Goal: Information Seeking & Learning: Compare options

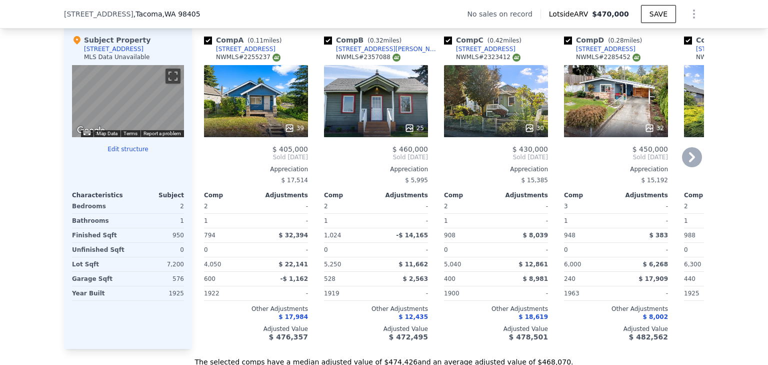
scroll to position [1097, 0]
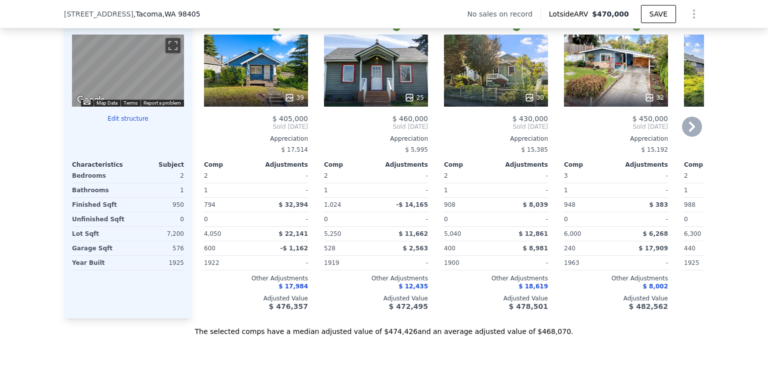
click at [694, 137] on icon at bounding box center [692, 127] width 20 height 20
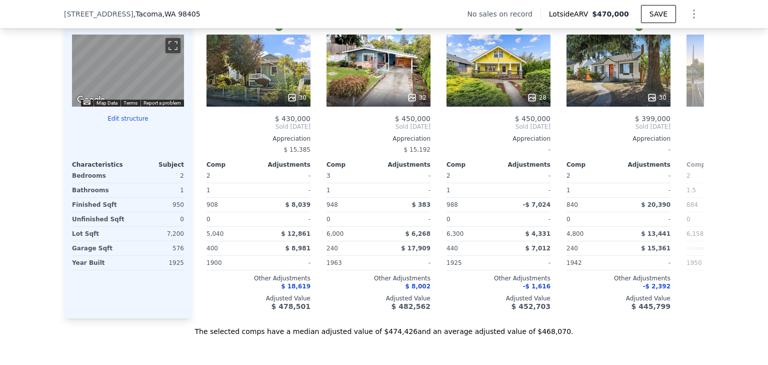
scroll to position [0, 240]
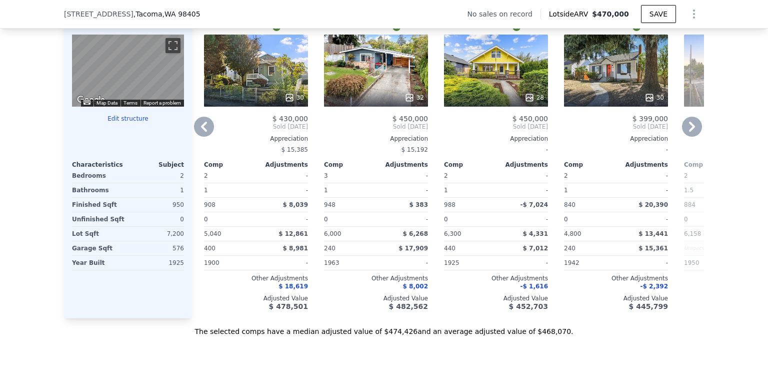
click at [366, 91] on div "32" at bounding box center [376, 71] width 104 height 72
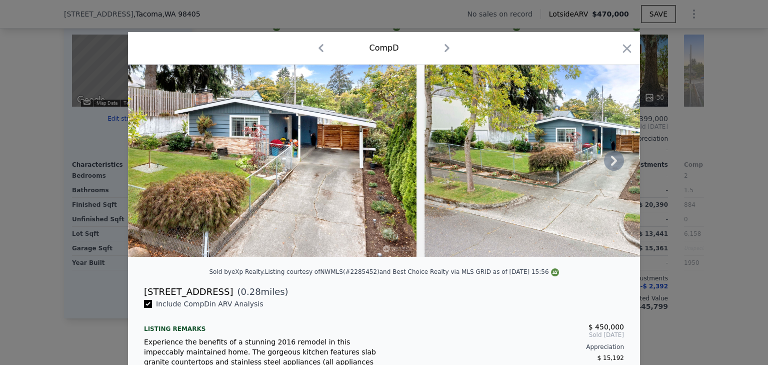
click at [607, 164] on icon at bounding box center [614, 161] width 20 height 20
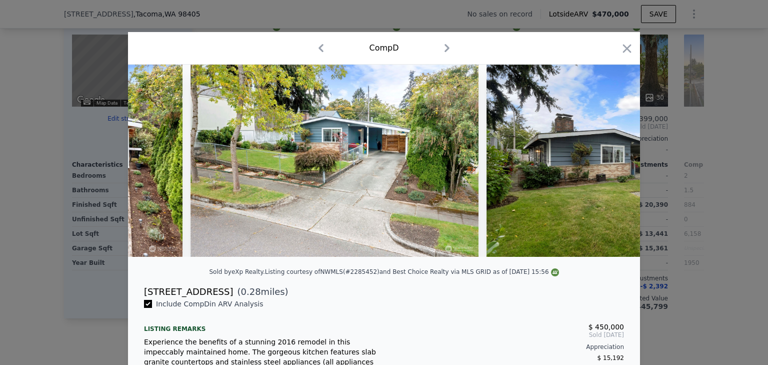
scroll to position [0, 240]
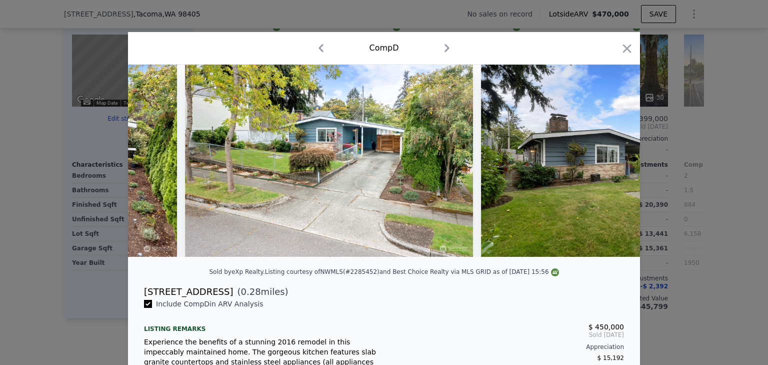
click at [607, 164] on img at bounding box center [625, 161] width 288 height 192
click at [606, 164] on icon at bounding box center [614, 161] width 20 height 20
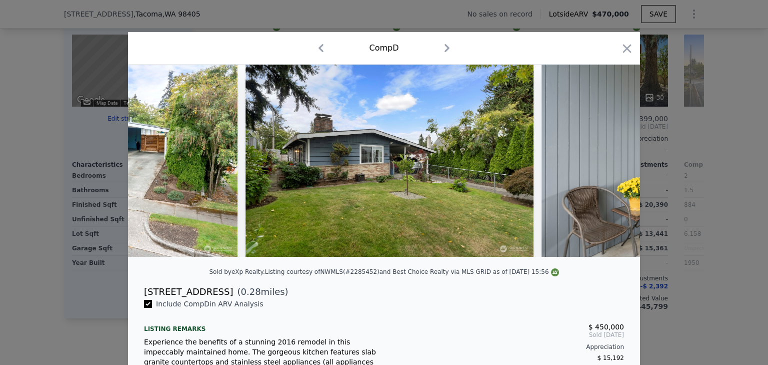
scroll to position [0, 480]
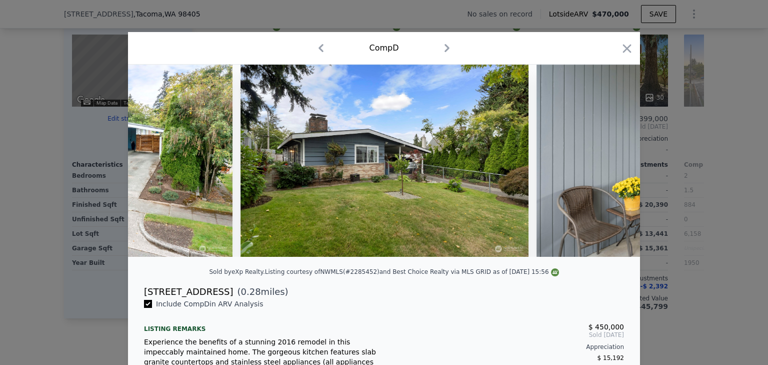
click at [606, 164] on img at bounding box center [681, 161] width 288 height 192
click at [606, 164] on icon at bounding box center [614, 161] width 20 height 20
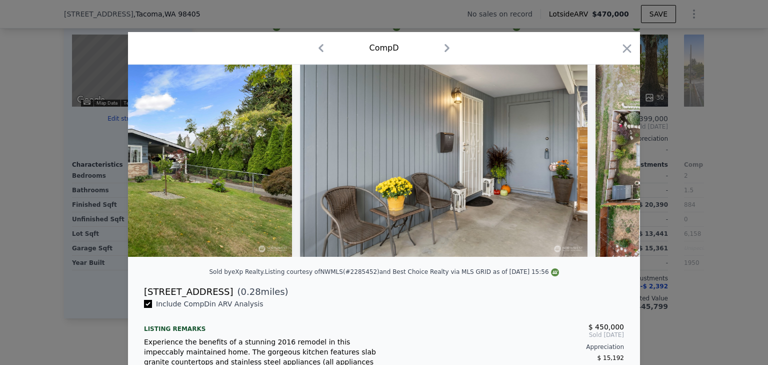
scroll to position [0, 720]
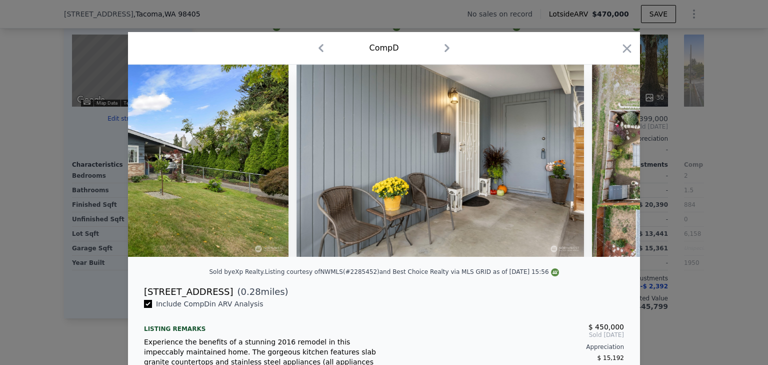
click at [606, 164] on div at bounding box center [384, 161] width 512 height 192
click at [606, 164] on icon at bounding box center [614, 161] width 20 height 20
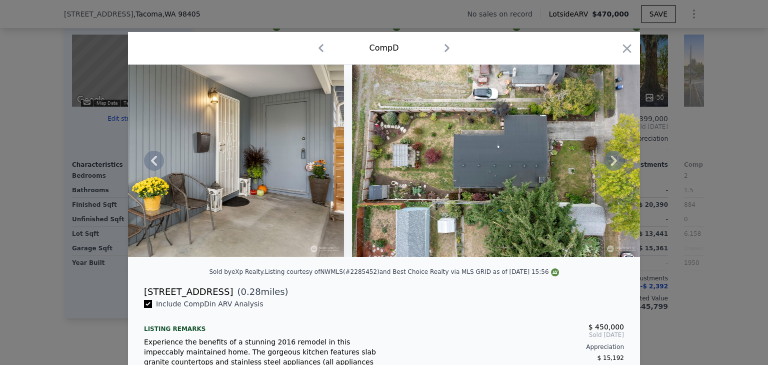
click at [606, 164] on icon at bounding box center [614, 161] width 20 height 20
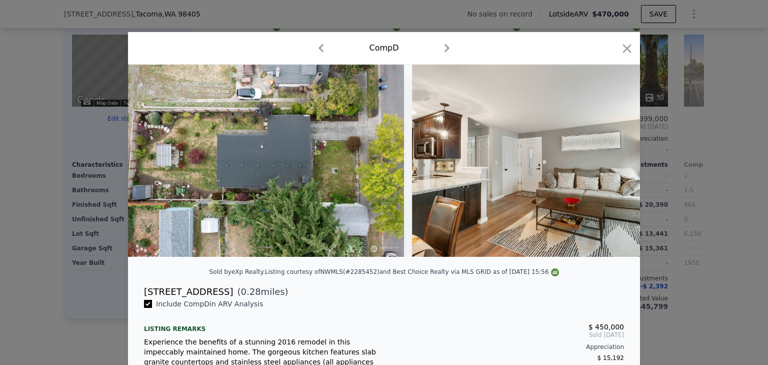
scroll to position [0, 1201]
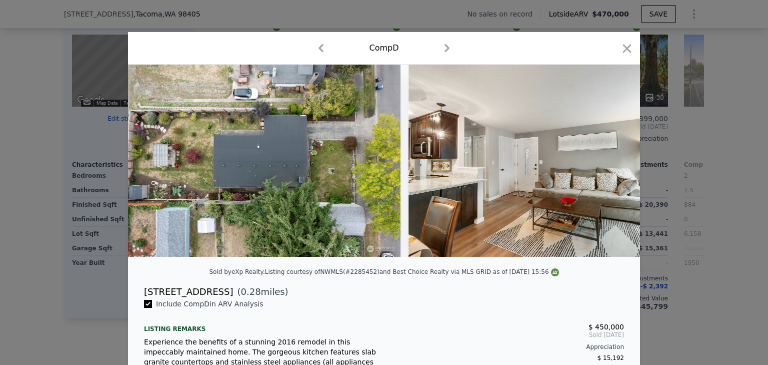
click at [606, 164] on div at bounding box center [384, 161] width 512 height 192
click at [606, 164] on icon at bounding box center [614, 161] width 20 height 20
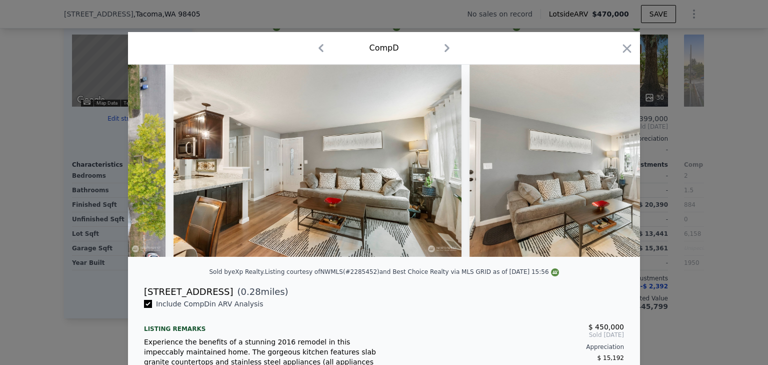
scroll to position [0, 1441]
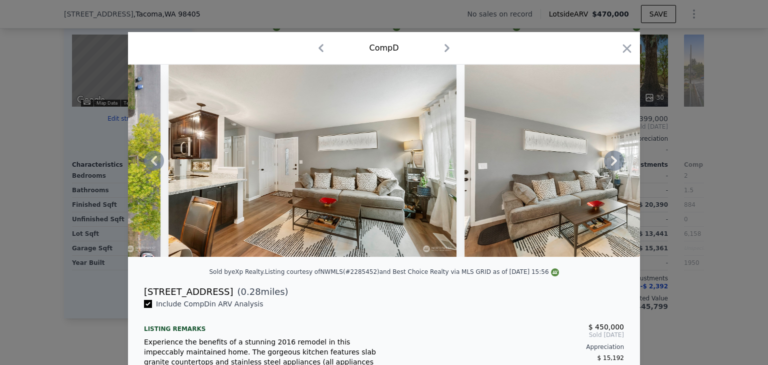
click at [606, 164] on icon at bounding box center [614, 161] width 20 height 20
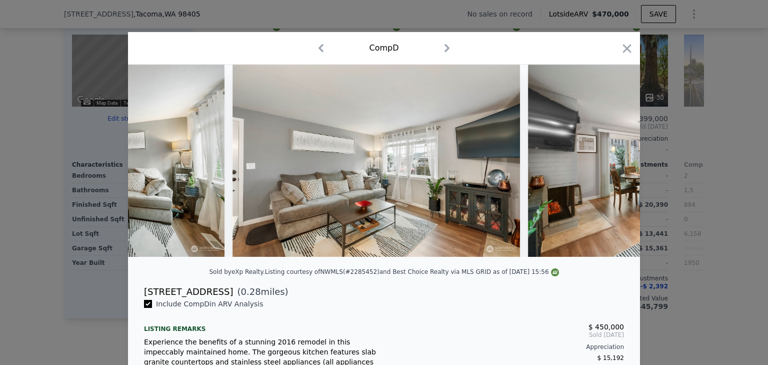
scroll to position [0, 1681]
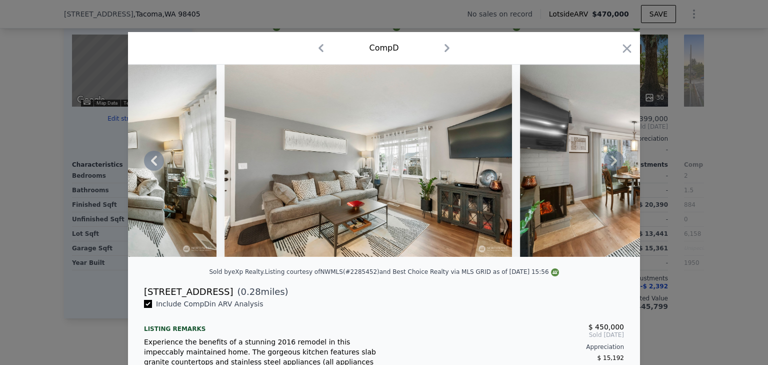
click at [606, 164] on icon at bounding box center [614, 161] width 20 height 20
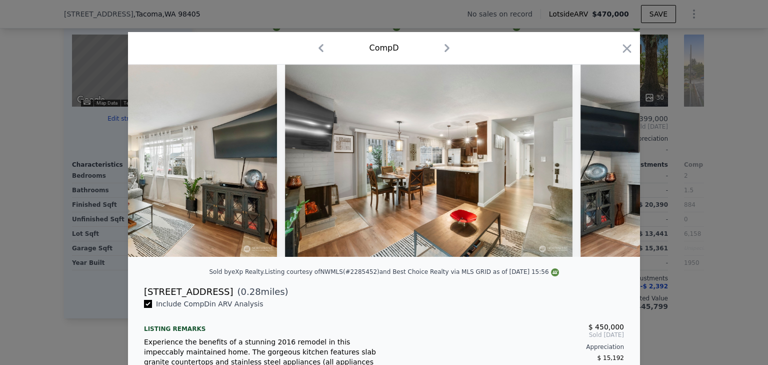
scroll to position [0, 1921]
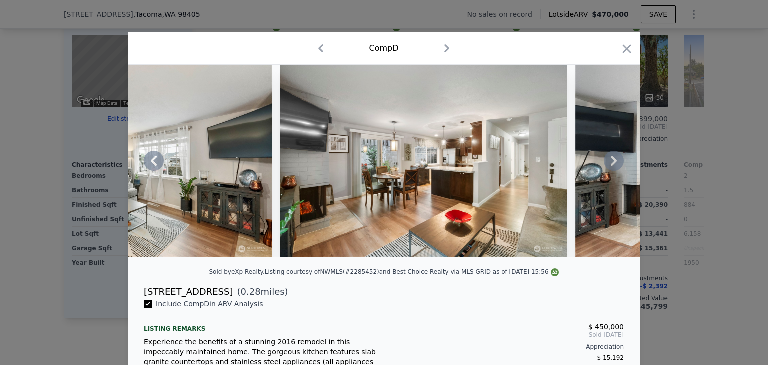
click at [606, 164] on icon at bounding box center [614, 161] width 20 height 20
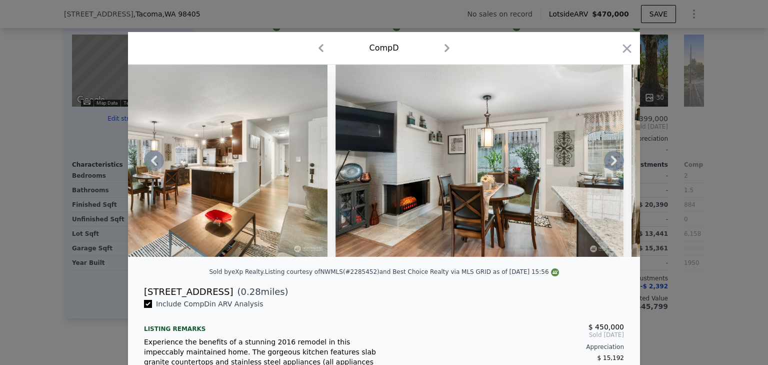
click at [606, 164] on icon at bounding box center [614, 161] width 20 height 20
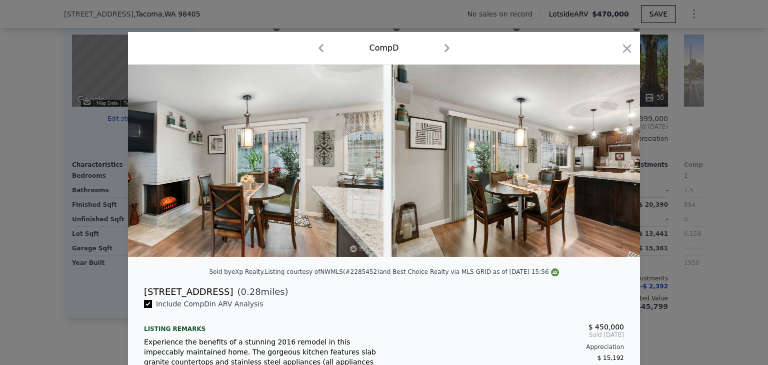
click at [606, 164] on img at bounding box center [536, 161] width 288 height 192
click at [606, 164] on icon at bounding box center [614, 161] width 20 height 20
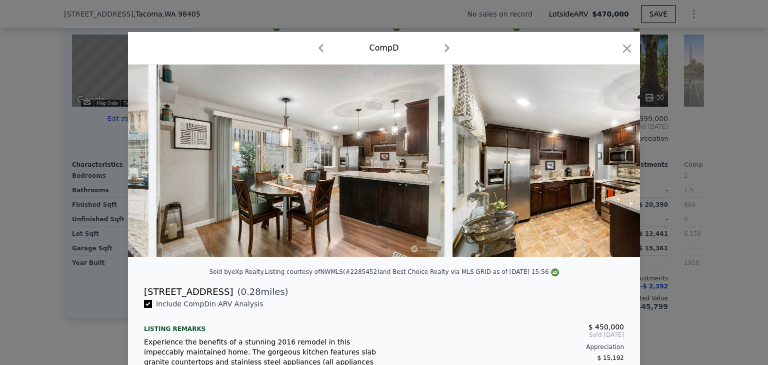
scroll to position [0, 2642]
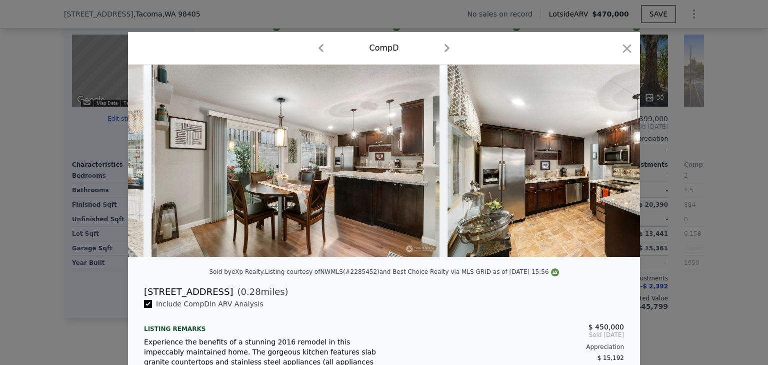
click at [606, 164] on div at bounding box center [384, 161] width 512 height 192
click at [606, 164] on icon at bounding box center [614, 161] width 20 height 20
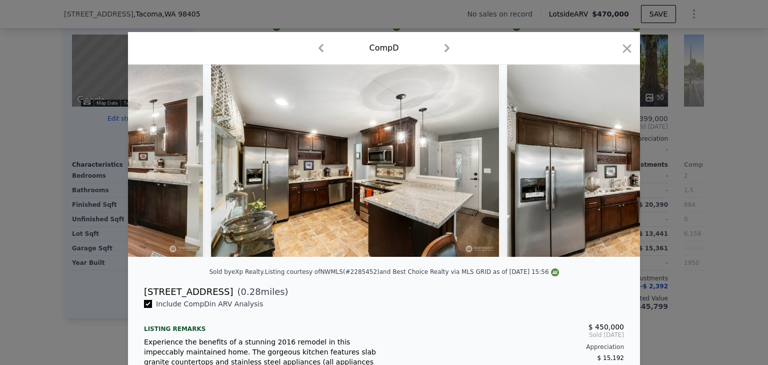
scroll to position [0, 2882]
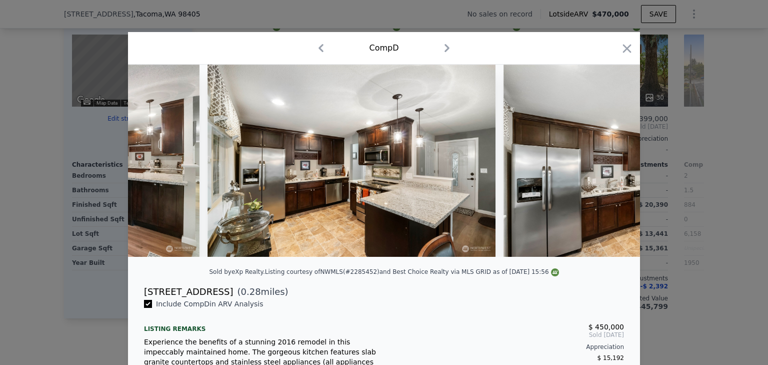
click at [606, 164] on div at bounding box center [384, 161] width 512 height 192
click at [606, 164] on icon at bounding box center [614, 161] width 20 height 20
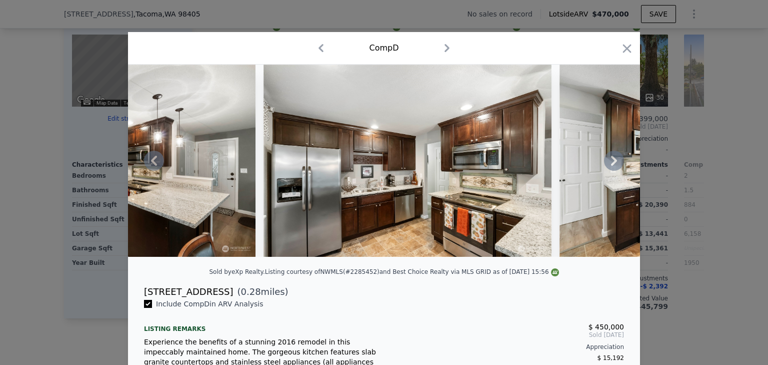
click at [606, 164] on icon at bounding box center [614, 161] width 20 height 20
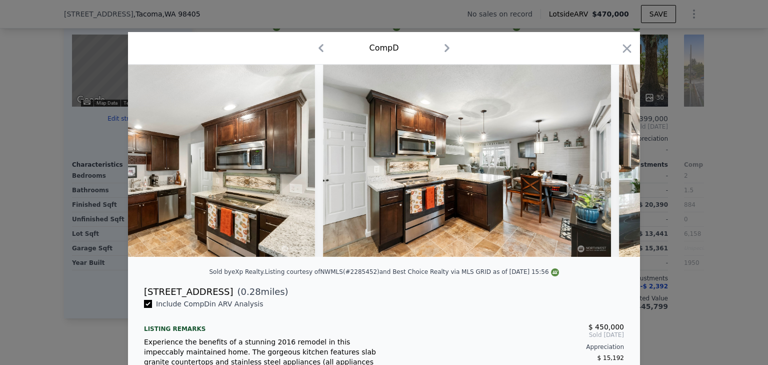
scroll to position [0, 3362]
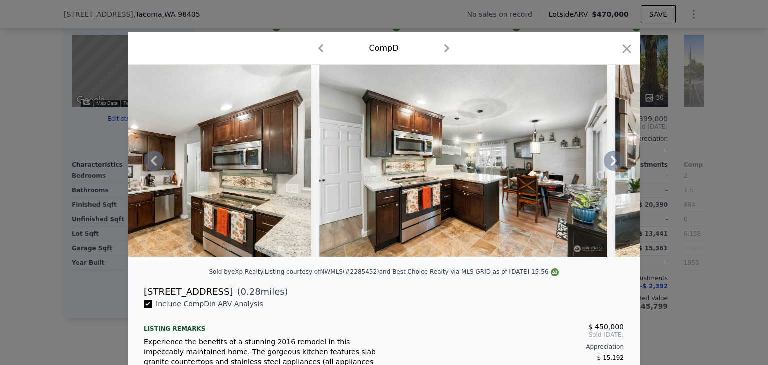
click at [606, 164] on icon at bounding box center [614, 161] width 20 height 20
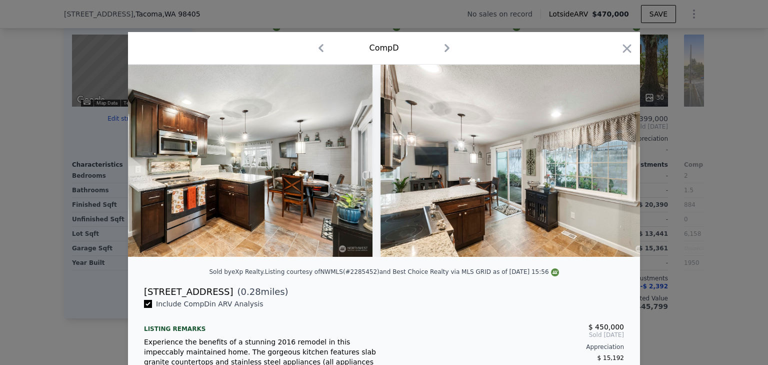
scroll to position [0, 3602]
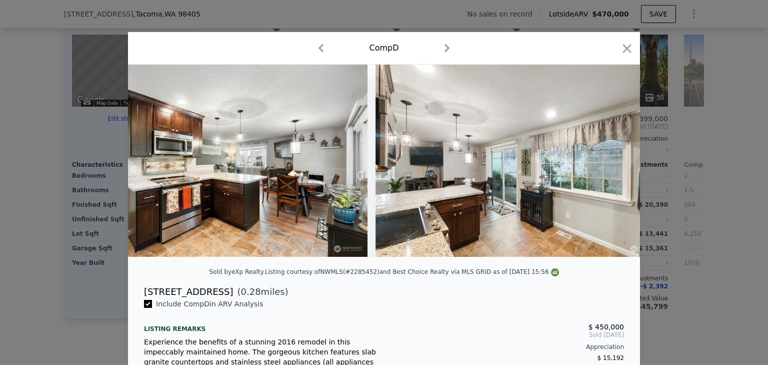
click at [606, 164] on img at bounding box center [520, 161] width 288 height 192
drag, startPoint x: 619, startPoint y: 49, endPoint x: 563, endPoint y: 138, distance: 104.5
click at [620, 49] on icon "button" at bounding box center [627, 49] width 14 height 14
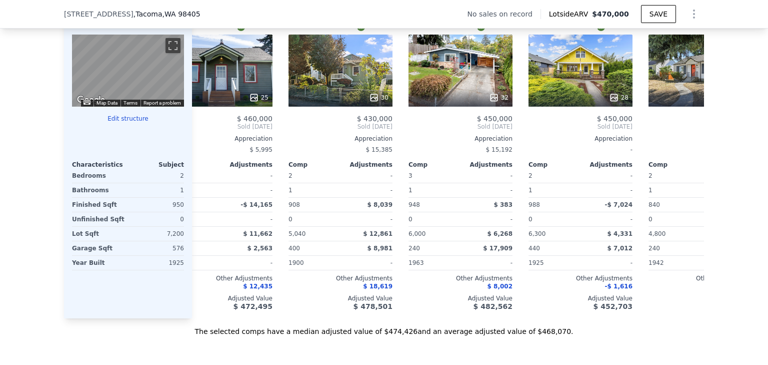
scroll to position [0, 107]
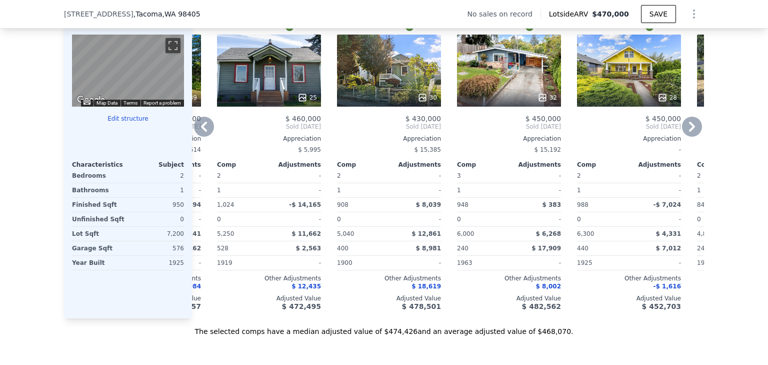
click at [689, 131] on icon at bounding box center [692, 127] width 6 height 10
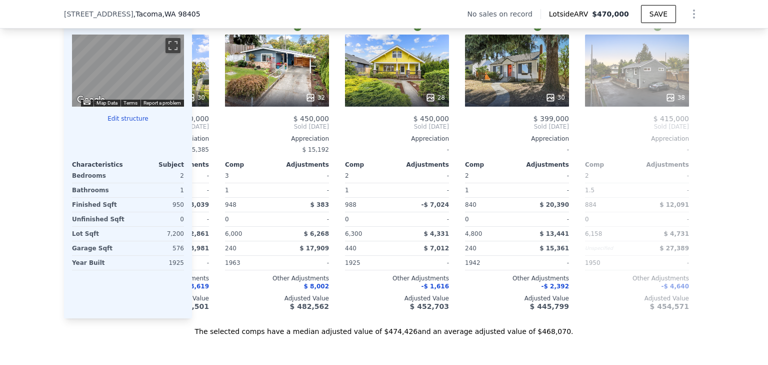
scroll to position [0, 347]
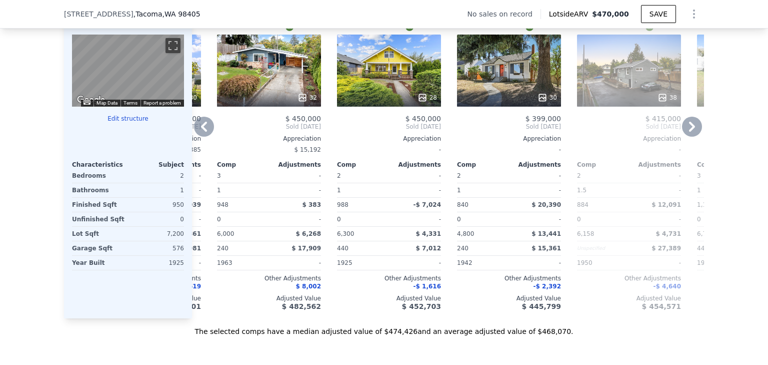
click at [689, 131] on icon at bounding box center [692, 127] width 6 height 10
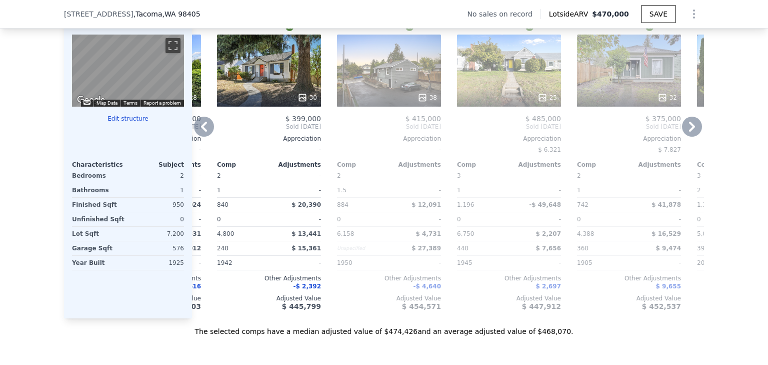
click at [689, 131] on icon at bounding box center [692, 127] width 6 height 10
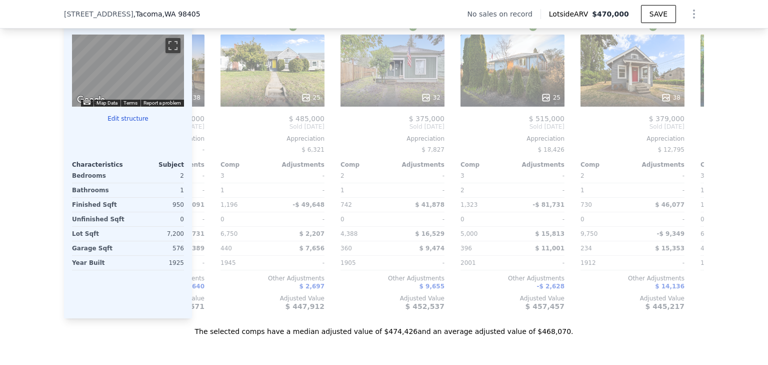
scroll to position [0, 828]
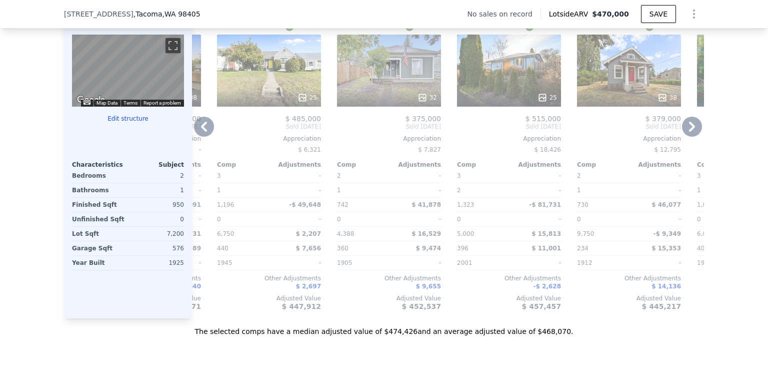
click at [689, 131] on icon at bounding box center [692, 127] width 6 height 10
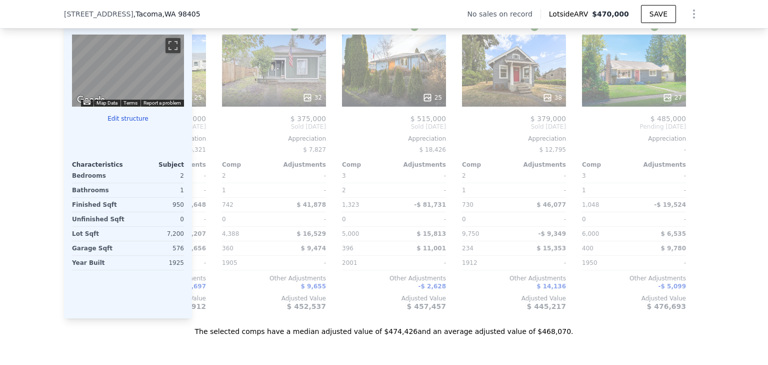
scroll to position [0, 953]
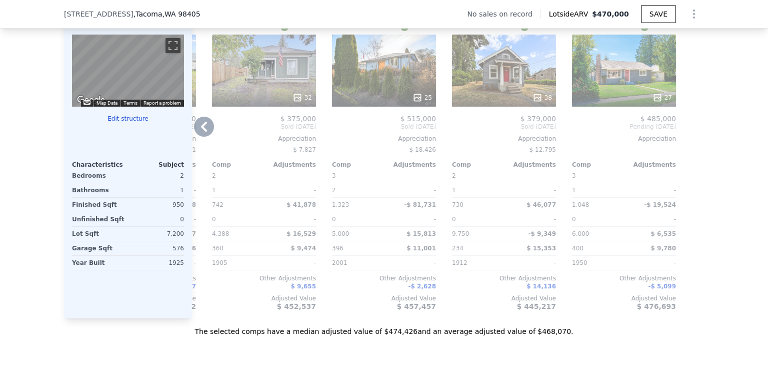
click at [689, 131] on div at bounding box center [696, 157] width 16 height 322
click at [620, 69] on div "27" at bounding box center [624, 71] width 104 height 72
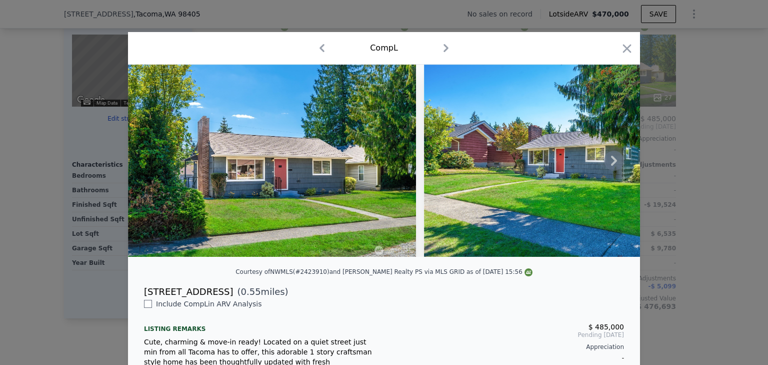
click at [608, 164] on icon at bounding box center [614, 161] width 20 height 20
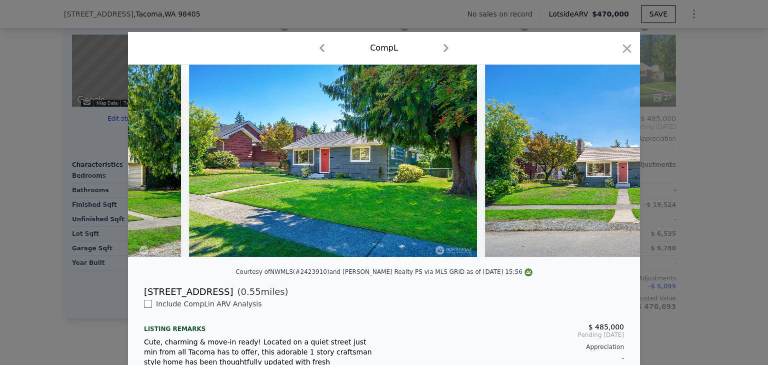
scroll to position [0, 240]
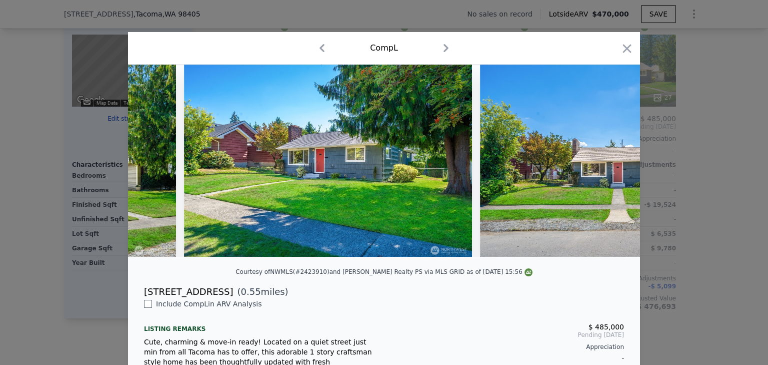
click at [608, 164] on img at bounding box center [624, 161] width 288 height 192
click at [608, 164] on icon at bounding box center [614, 161] width 20 height 20
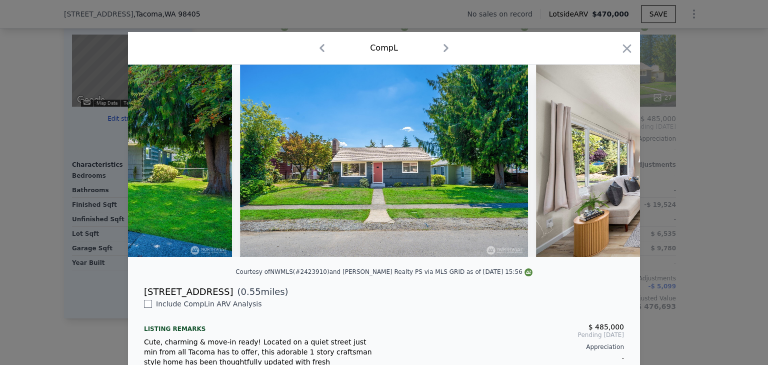
click at [608, 164] on img at bounding box center [680, 161] width 288 height 192
click at [608, 164] on icon at bounding box center [614, 161] width 20 height 20
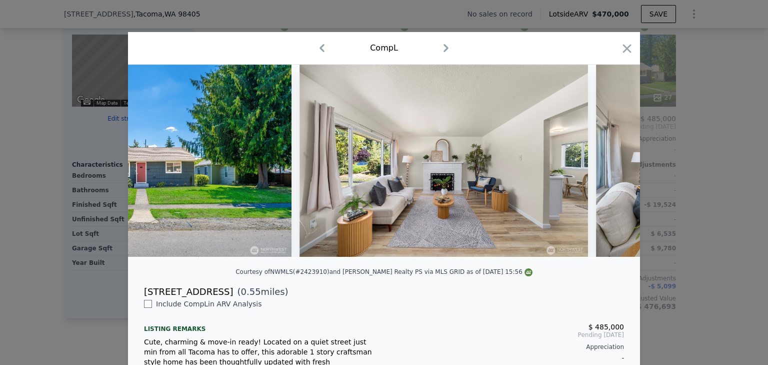
scroll to position [0, 720]
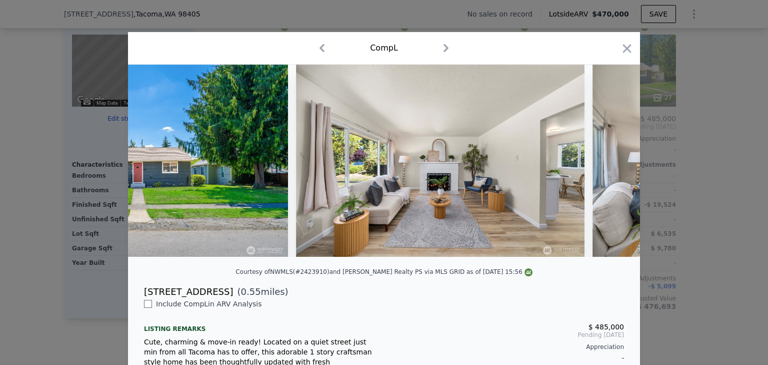
click at [608, 164] on div at bounding box center [384, 161] width 512 height 192
click at [608, 164] on icon at bounding box center [614, 161] width 20 height 20
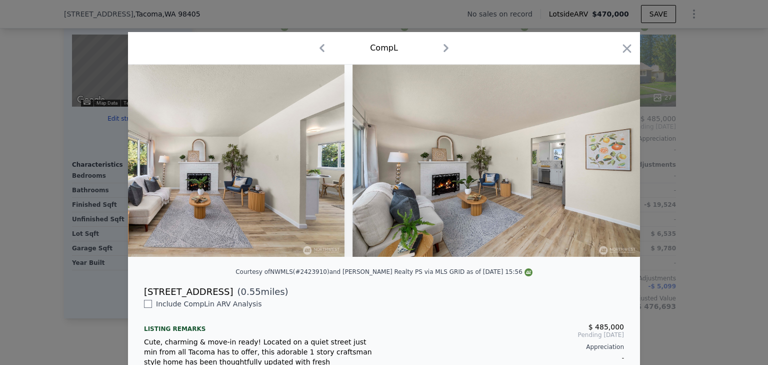
click at [608, 164] on img at bounding box center [497, 161] width 288 height 192
click at [608, 164] on icon at bounding box center [614, 161] width 20 height 20
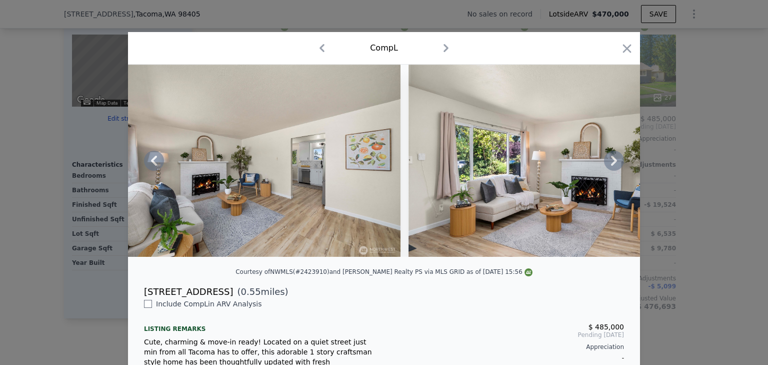
click at [608, 164] on icon at bounding box center [614, 161] width 20 height 20
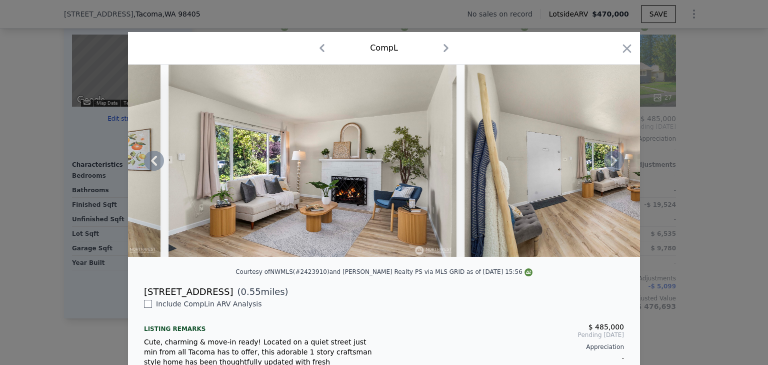
click at [608, 164] on icon at bounding box center [614, 161] width 20 height 20
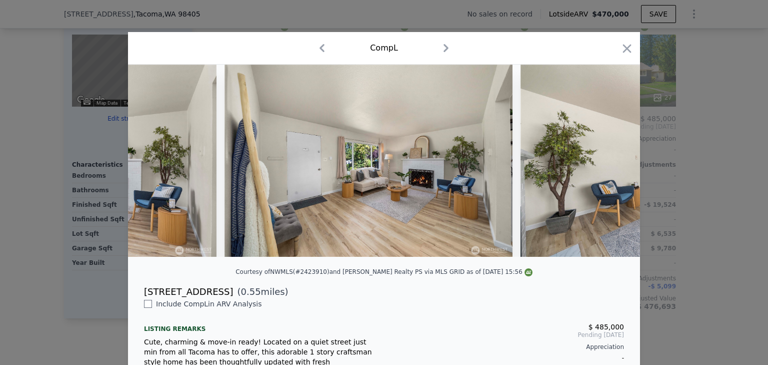
click at [608, 164] on div at bounding box center [384, 161] width 512 height 192
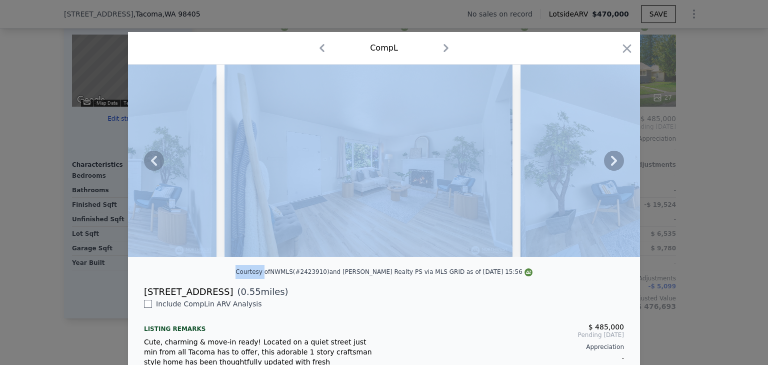
click at [608, 164] on icon at bounding box center [614, 161] width 20 height 20
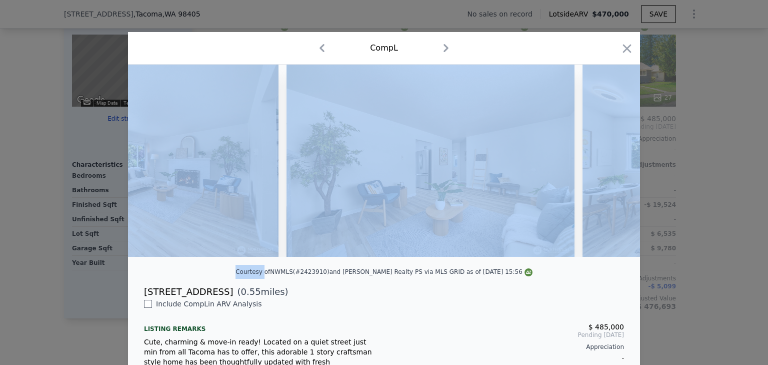
scroll to position [0, 1921]
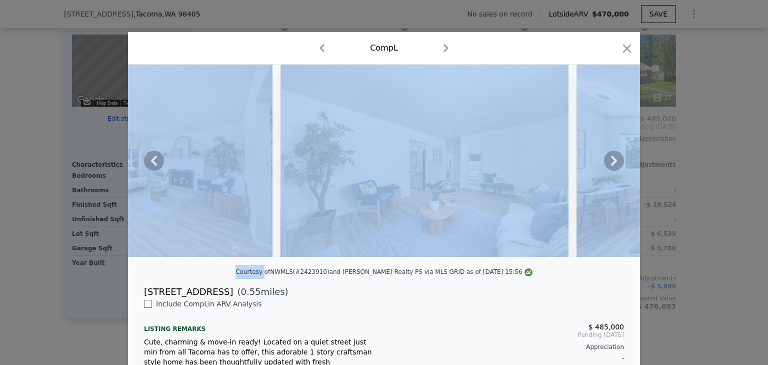
click at [604, 166] on icon at bounding box center [614, 161] width 20 height 20
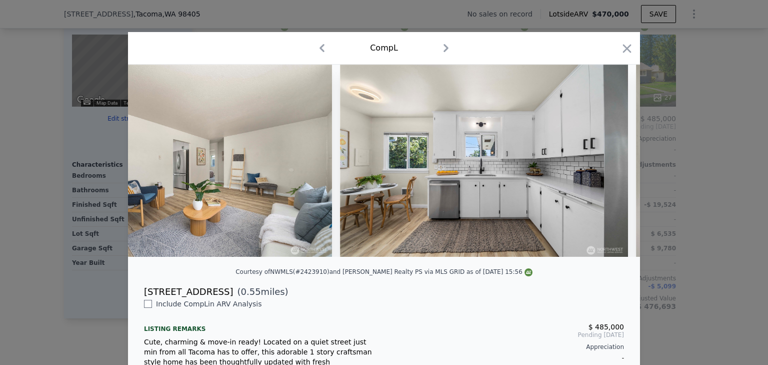
scroll to position [0, 2161]
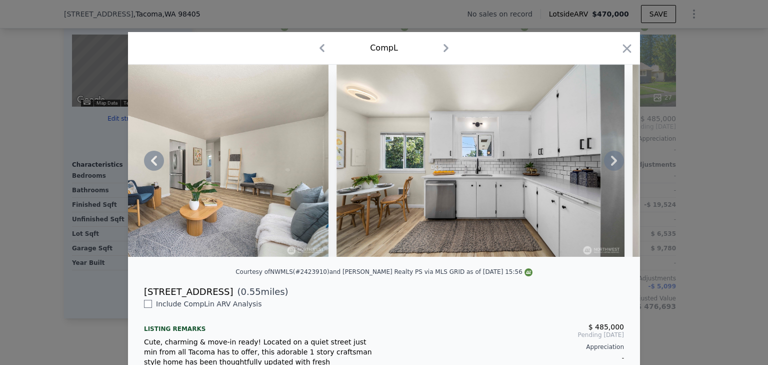
click at [614, 157] on icon at bounding box center [614, 161] width 20 height 20
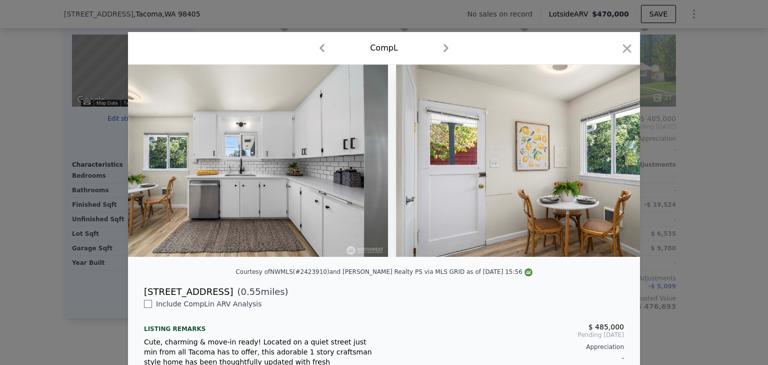
scroll to position [0, 2402]
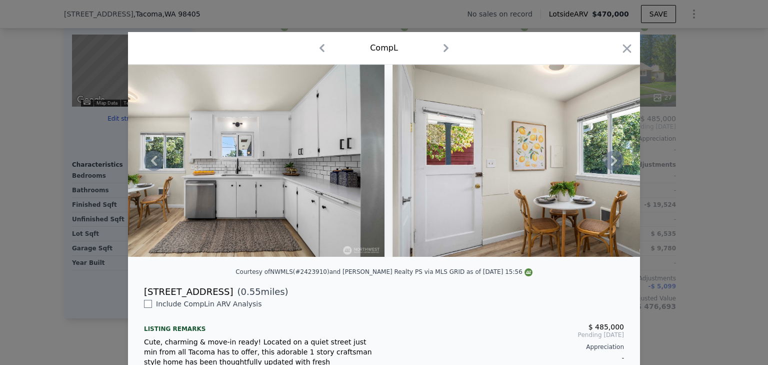
click at [613, 158] on icon at bounding box center [614, 161] width 20 height 20
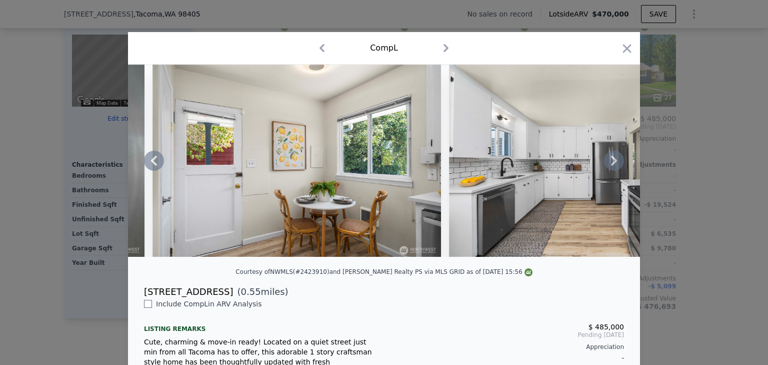
click at [613, 158] on icon at bounding box center [614, 161] width 20 height 20
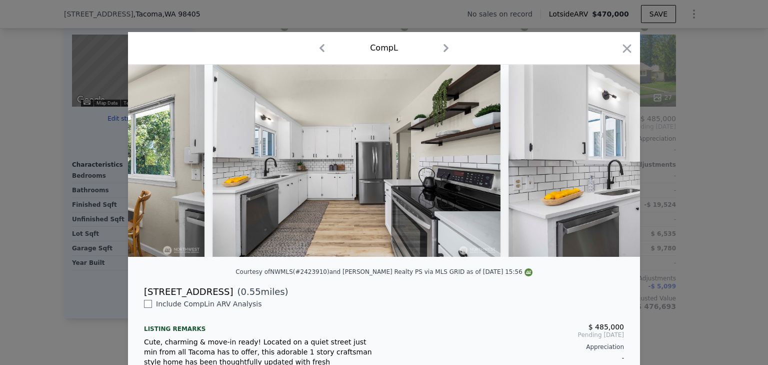
scroll to position [0, 2882]
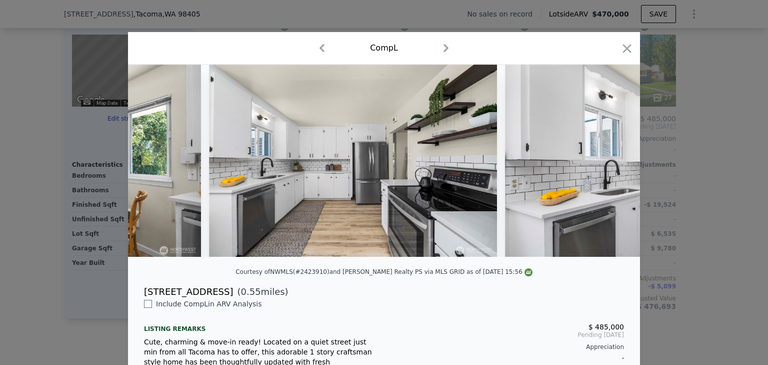
click at [613, 158] on img at bounding box center [649, 161] width 288 height 192
click at [613, 158] on icon at bounding box center [614, 161] width 20 height 20
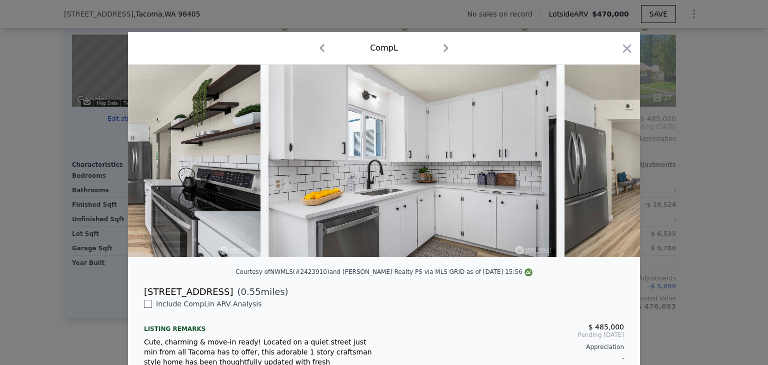
scroll to position [0, 3122]
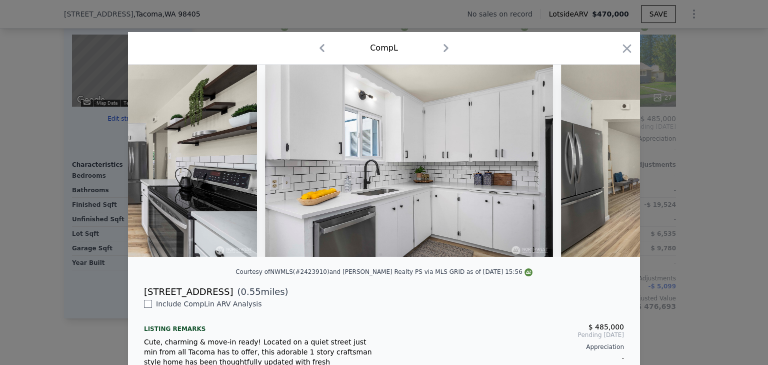
click at [613, 158] on img at bounding box center [705, 161] width 288 height 192
click at [612, 159] on icon at bounding box center [614, 161] width 20 height 20
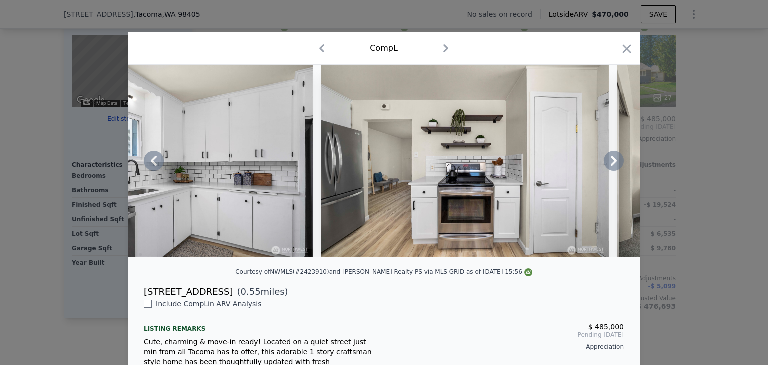
click at [612, 159] on icon at bounding box center [614, 161] width 20 height 20
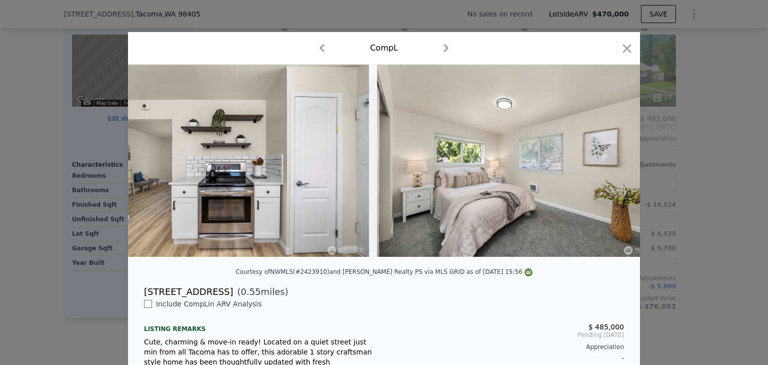
click at [612, 159] on div at bounding box center [384, 161] width 512 height 192
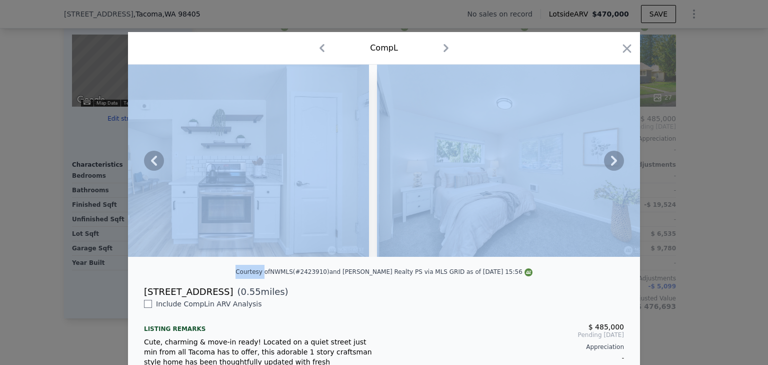
click at [612, 159] on icon at bounding box center [614, 161] width 20 height 20
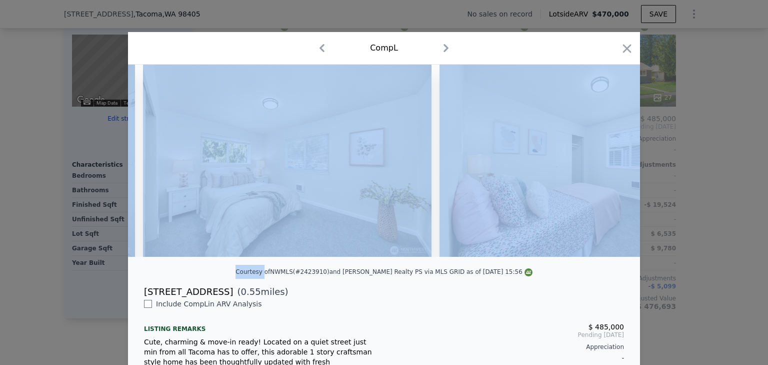
scroll to position [0, 3842]
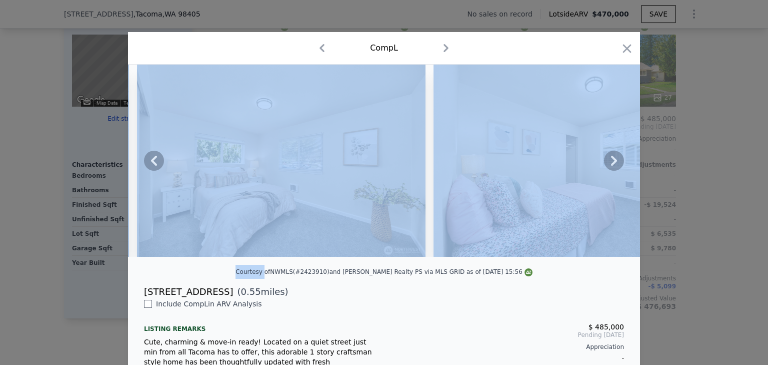
click at [603, 133] on img at bounding box center [578, 161] width 288 height 192
click at [614, 164] on icon at bounding box center [614, 161] width 20 height 20
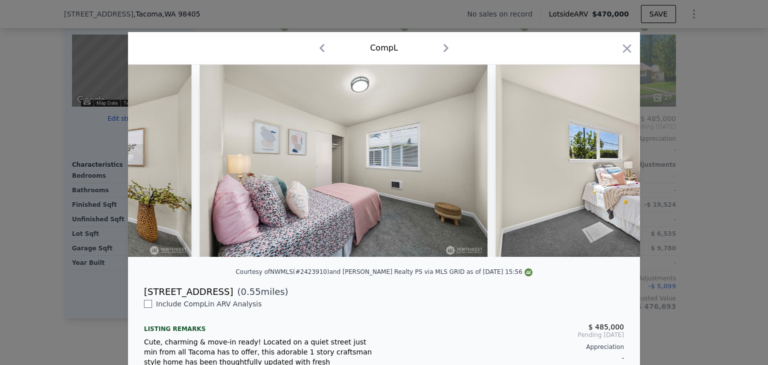
scroll to position [0, 4083]
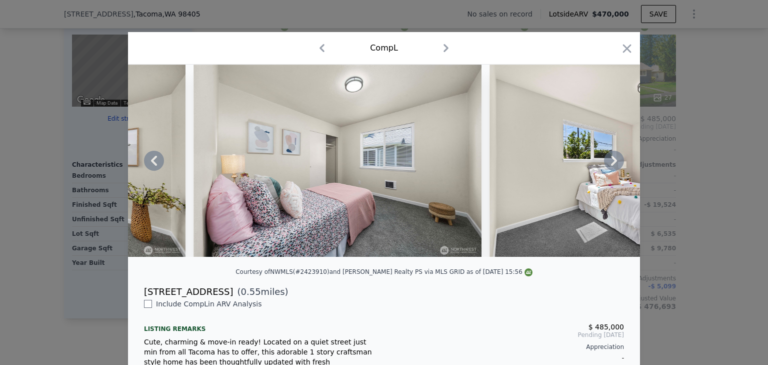
click at [611, 166] on icon at bounding box center [614, 161] width 6 height 10
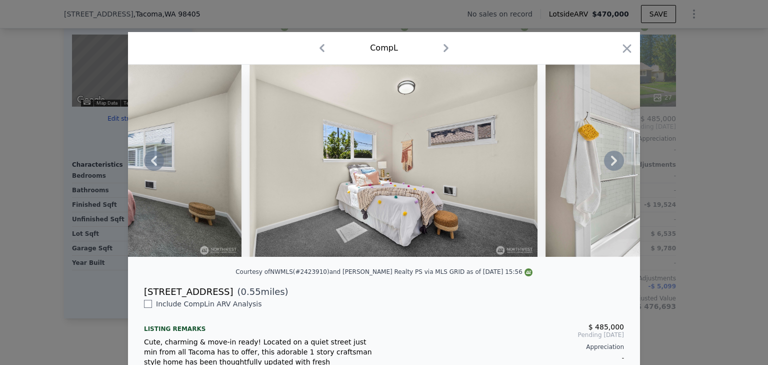
click at [611, 166] on icon at bounding box center [614, 161] width 6 height 10
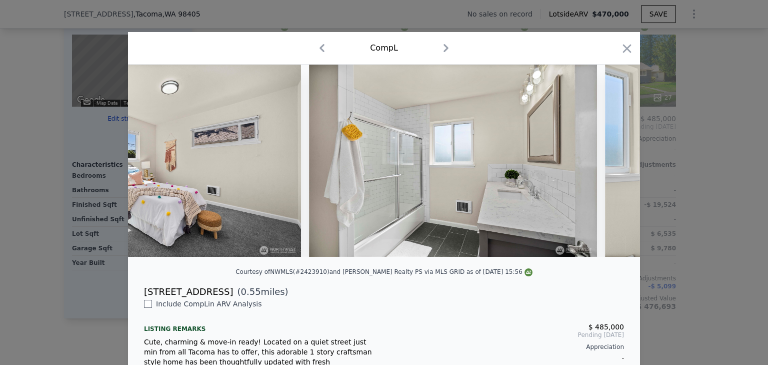
scroll to position [0, 4563]
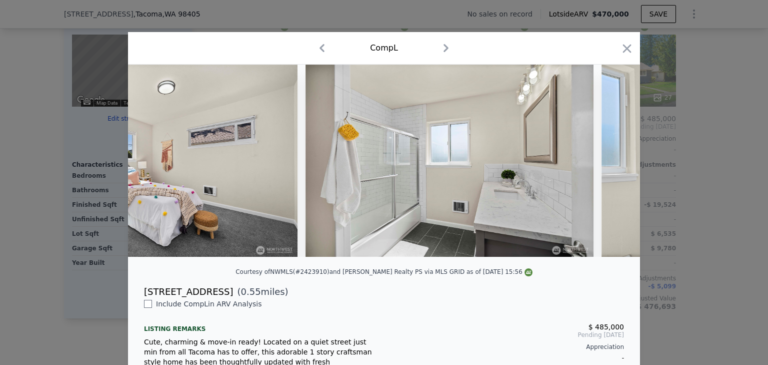
click at [611, 167] on img at bounding box center [746, 161] width 288 height 192
click at [611, 166] on icon at bounding box center [614, 161] width 6 height 10
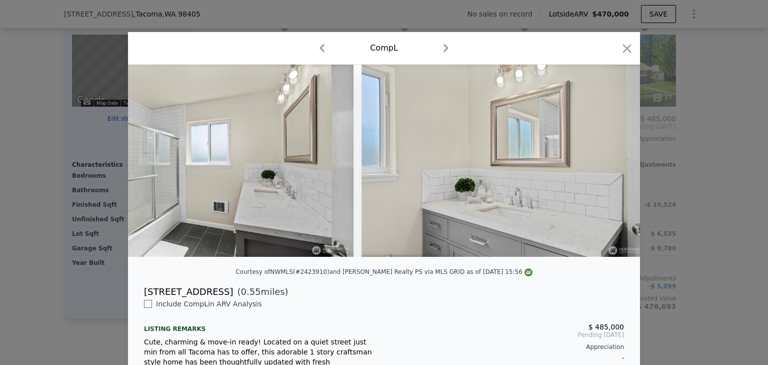
click at [611, 167] on img at bounding box center [506, 161] width 288 height 192
click at [611, 166] on icon at bounding box center [614, 161] width 6 height 10
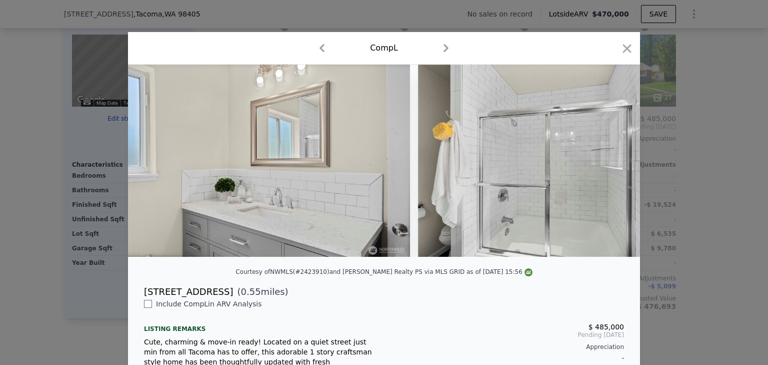
click at [611, 167] on img at bounding box center [562, 161] width 288 height 192
click at [611, 166] on icon at bounding box center [614, 161] width 6 height 10
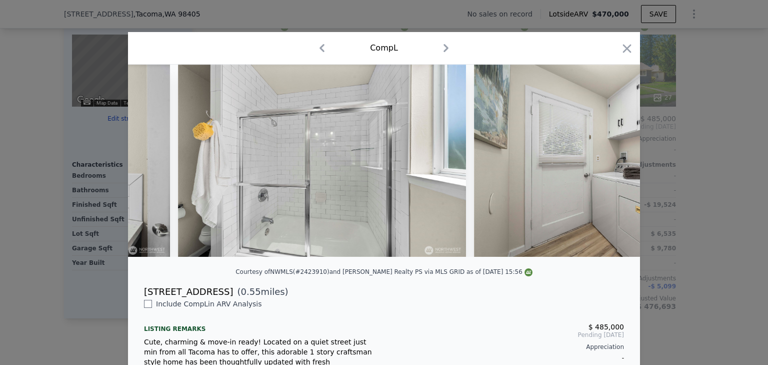
click at [611, 167] on img at bounding box center [618, 161] width 288 height 192
click at [611, 166] on icon at bounding box center [614, 161] width 6 height 10
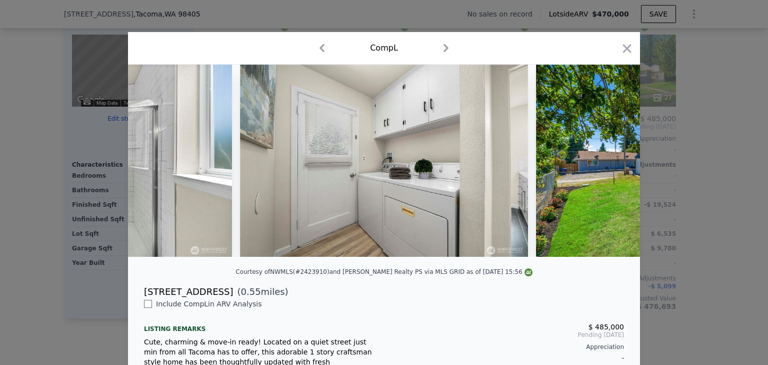
scroll to position [0, 5524]
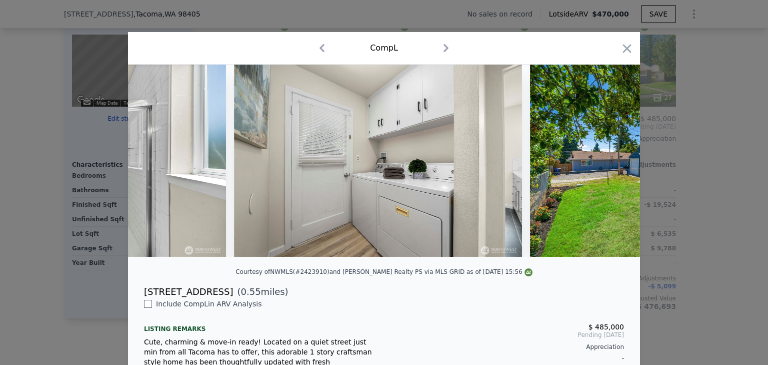
click at [611, 167] on div at bounding box center [384, 161] width 512 height 192
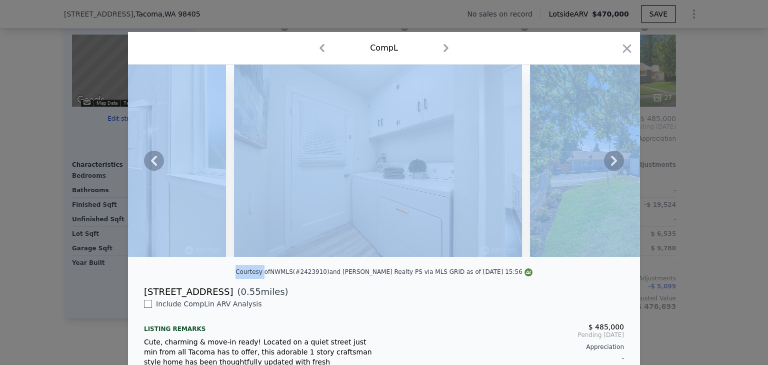
click at [611, 166] on icon at bounding box center [614, 161] width 6 height 10
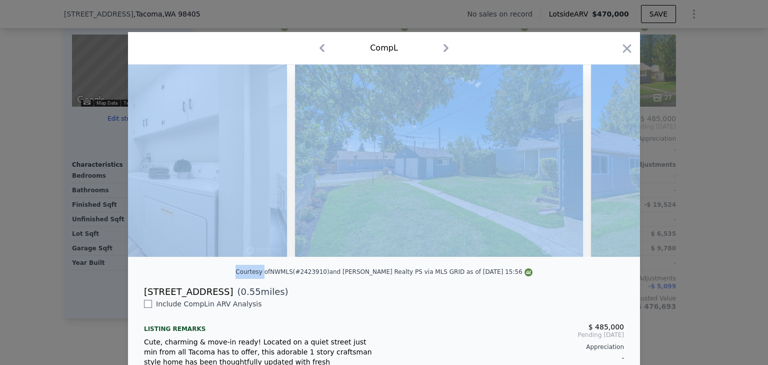
scroll to position [0, 5764]
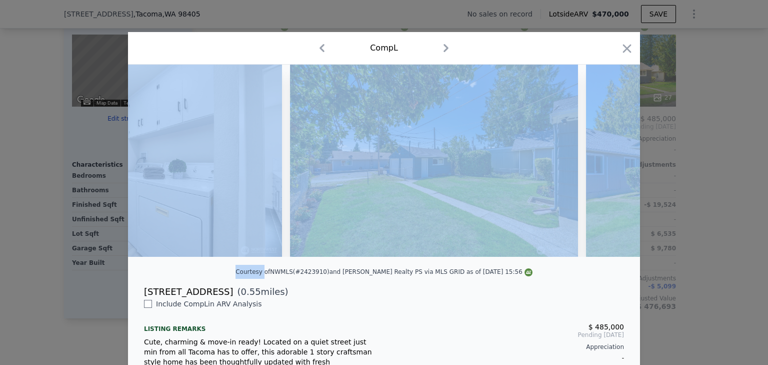
click at [611, 167] on img at bounding box center [730, 161] width 288 height 192
click at [624, 169] on img at bounding box center [730, 161] width 288 height 192
click at [614, 168] on icon at bounding box center [614, 161] width 20 height 20
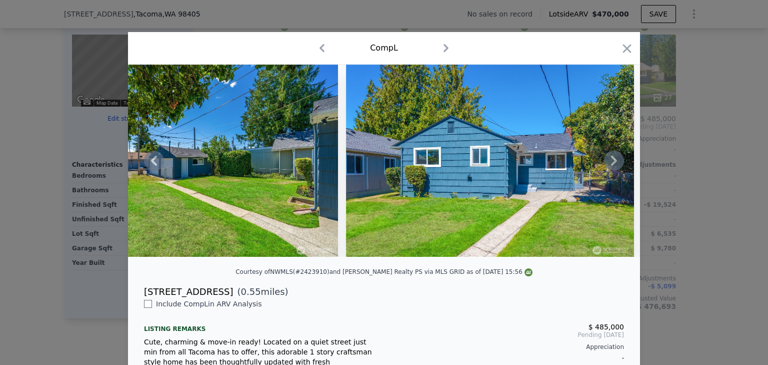
click at [613, 168] on icon at bounding box center [614, 161] width 20 height 20
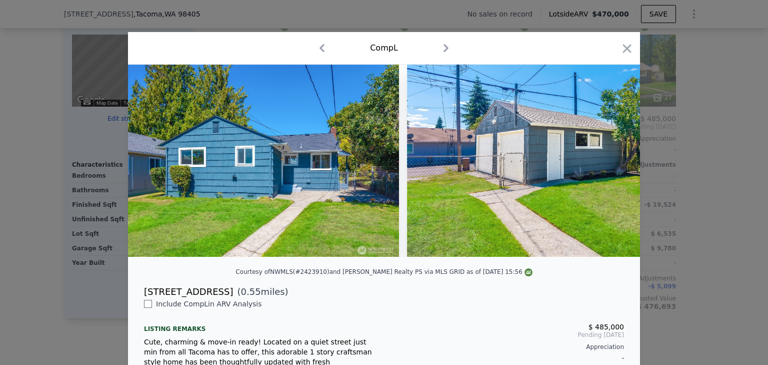
scroll to position [0, 6244]
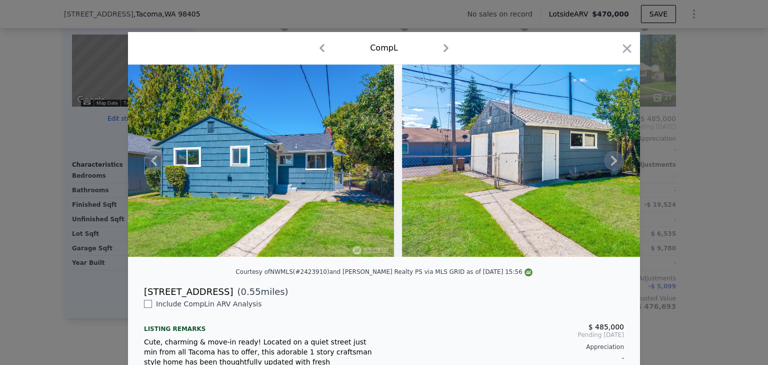
click at [613, 168] on icon at bounding box center [614, 161] width 20 height 20
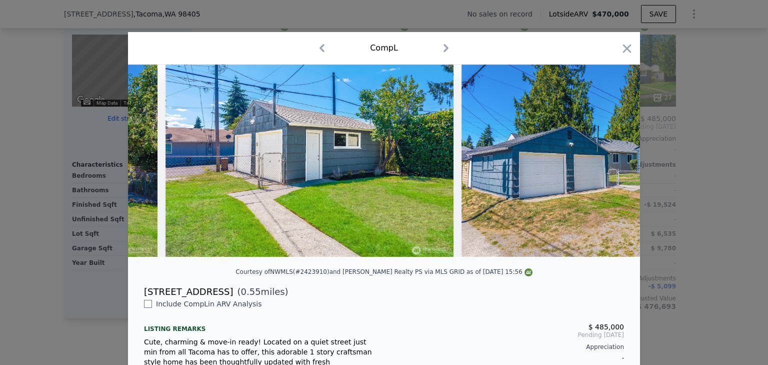
scroll to position [0, 6484]
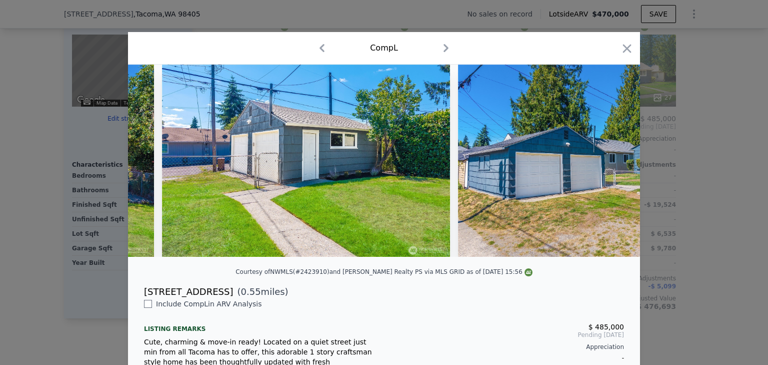
click at [613, 168] on img at bounding box center [602, 161] width 288 height 192
click at [613, 168] on icon at bounding box center [614, 161] width 20 height 20
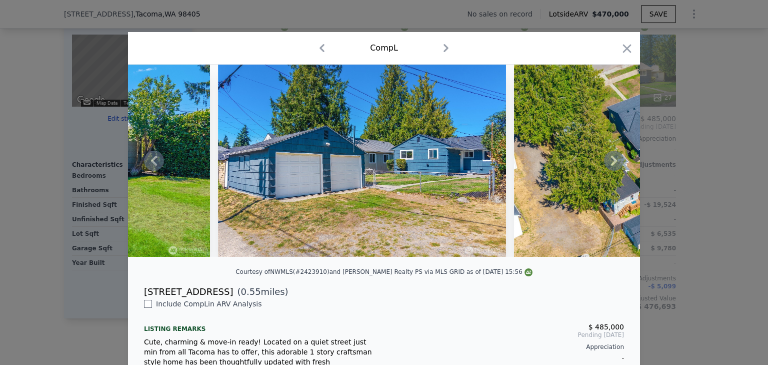
click at [613, 168] on icon at bounding box center [614, 161] width 20 height 20
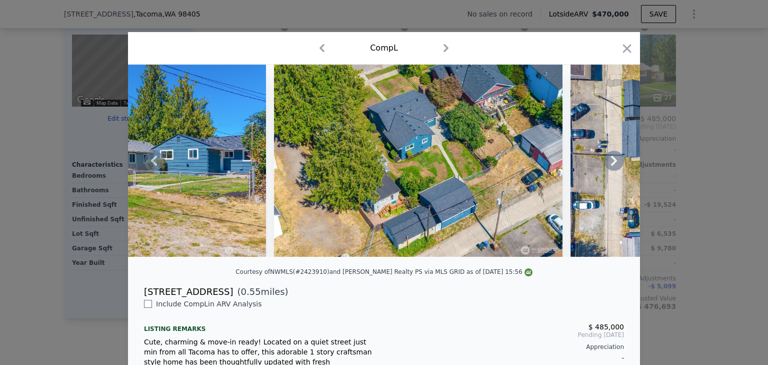
click at [613, 168] on icon at bounding box center [614, 161] width 20 height 20
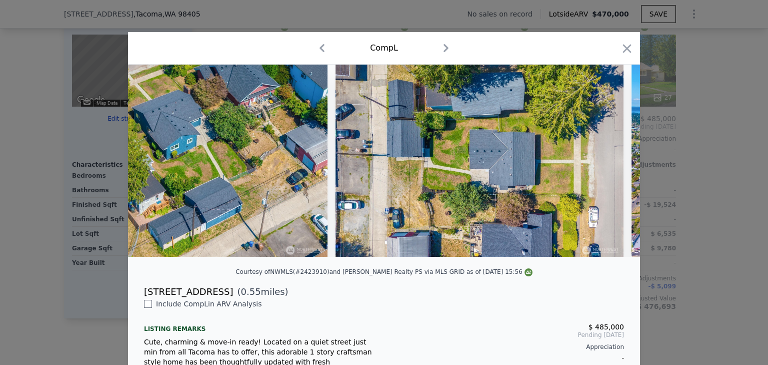
scroll to position [0, 7205]
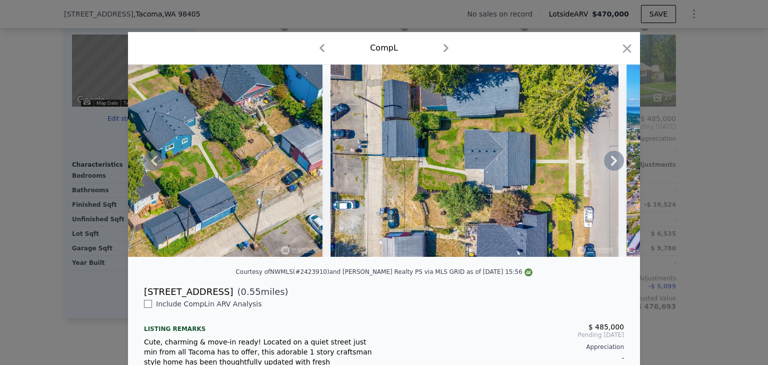
click at [611, 164] on icon at bounding box center [614, 161] width 6 height 10
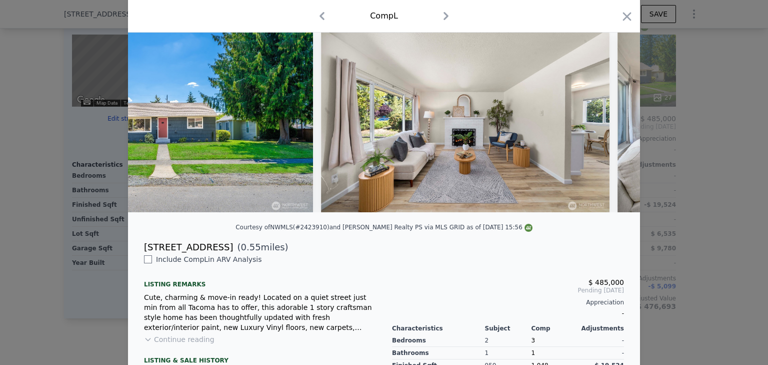
scroll to position [50, 0]
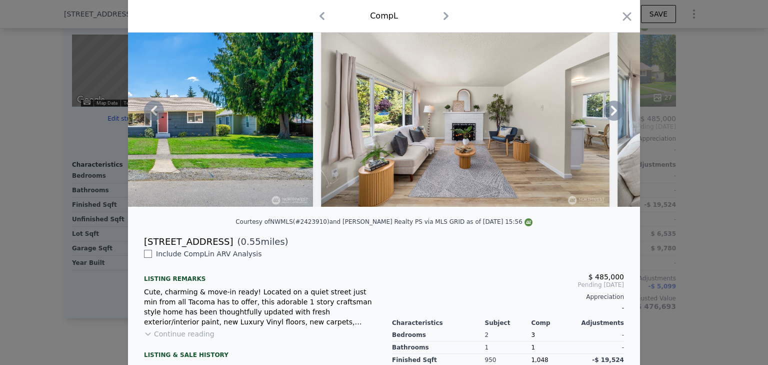
click at [604, 119] on icon at bounding box center [614, 111] width 20 height 20
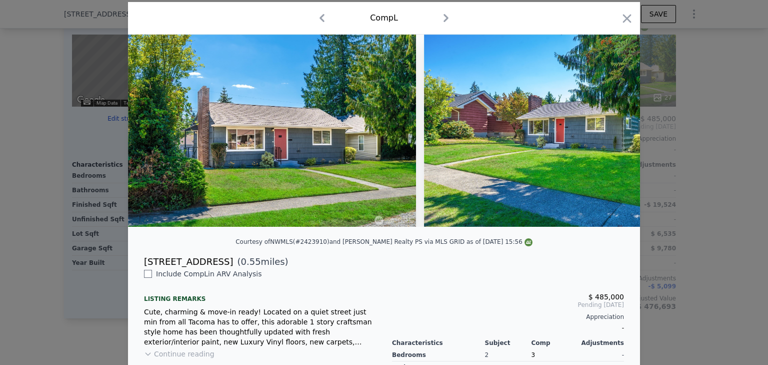
scroll to position [7, 0]
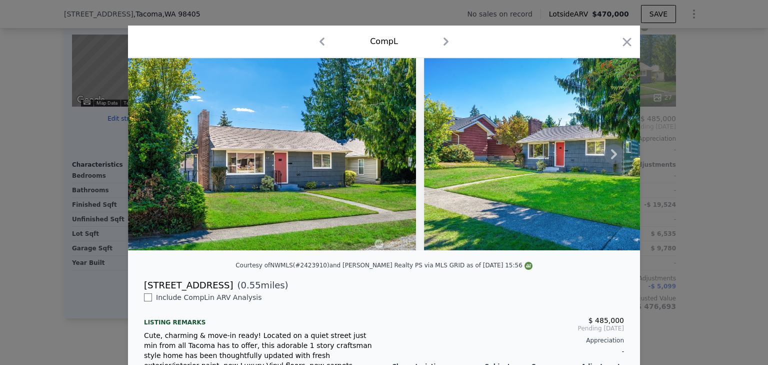
click at [612, 156] on icon at bounding box center [614, 154] width 6 height 10
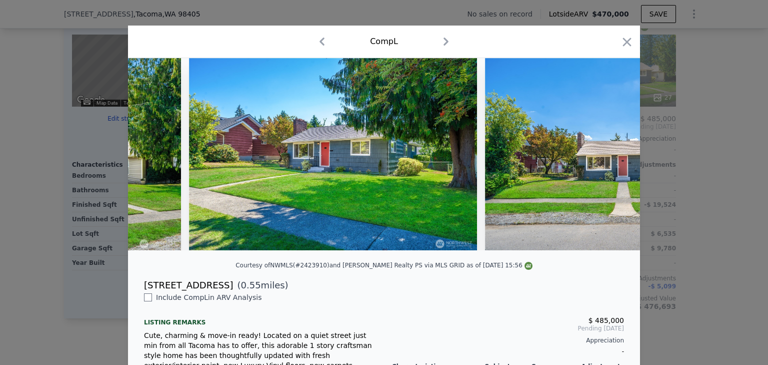
scroll to position [0, 240]
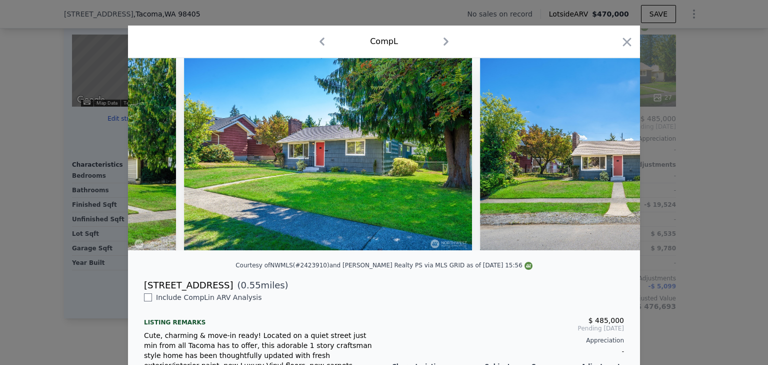
click at [612, 156] on img at bounding box center [624, 154] width 288 height 192
click at [612, 159] on icon at bounding box center [614, 154] width 6 height 10
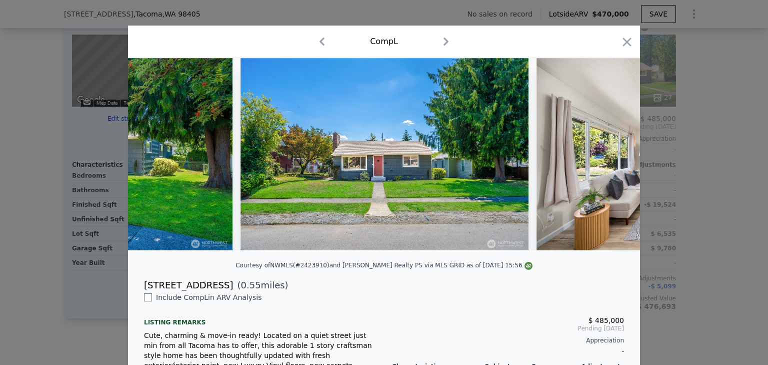
scroll to position [0, 480]
click at [608, 164] on icon at bounding box center [614, 154] width 20 height 20
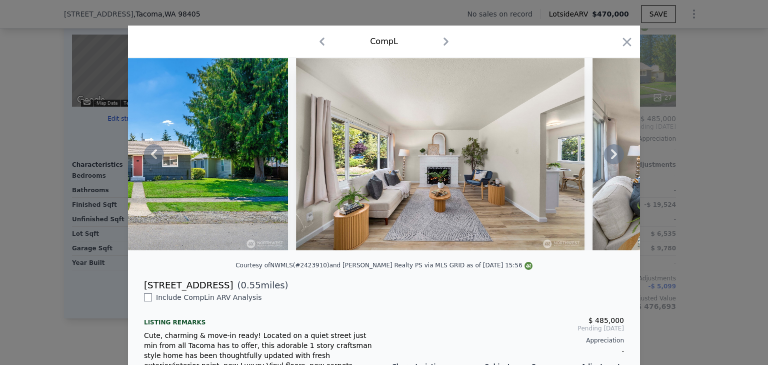
click at [608, 164] on icon at bounding box center [614, 154] width 20 height 20
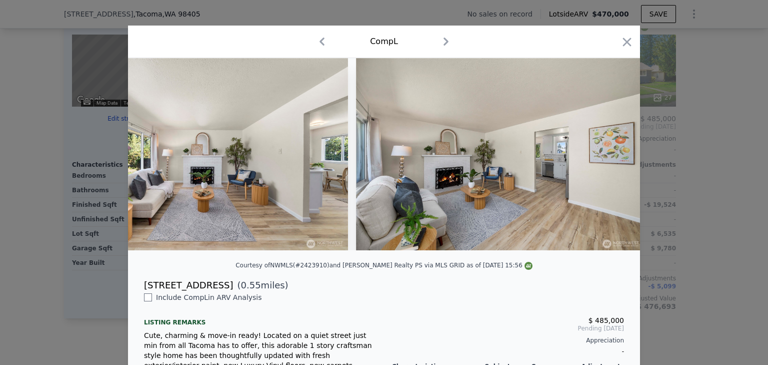
scroll to position [0, 961]
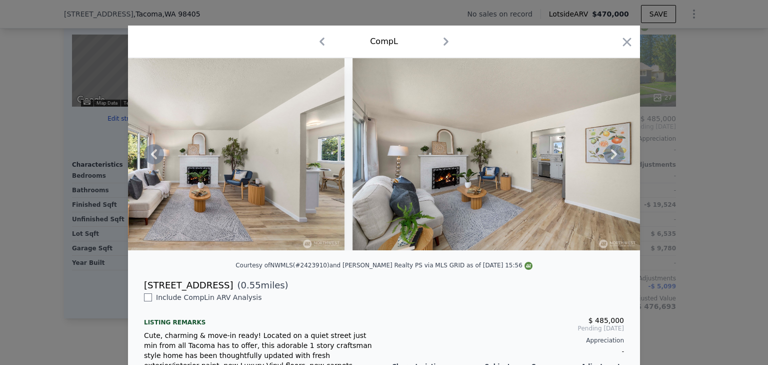
click at [612, 160] on icon at bounding box center [614, 154] width 20 height 20
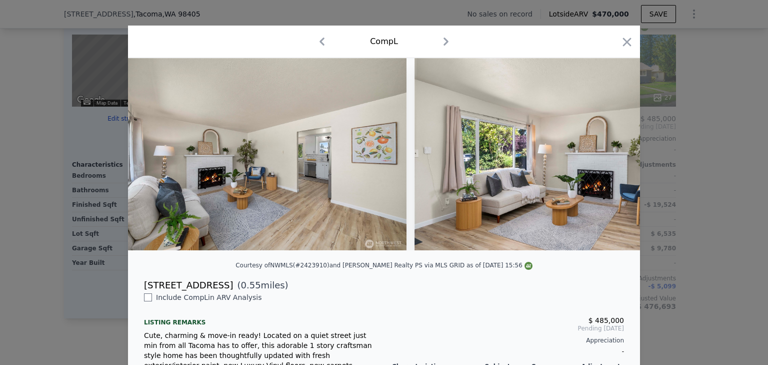
scroll to position [0, 1201]
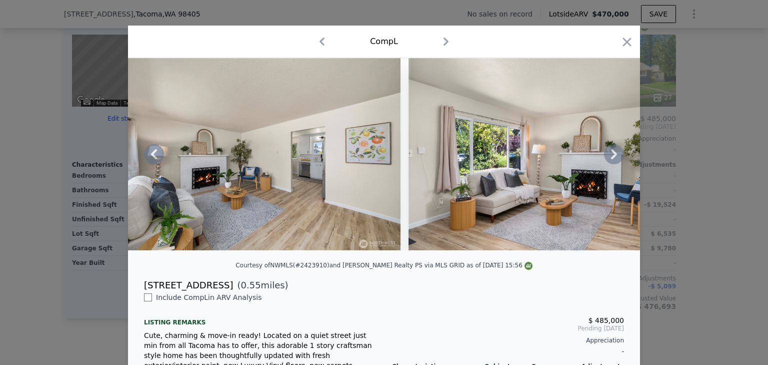
click at [612, 160] on icon at bounding box center [614, 154] width 20 height 20
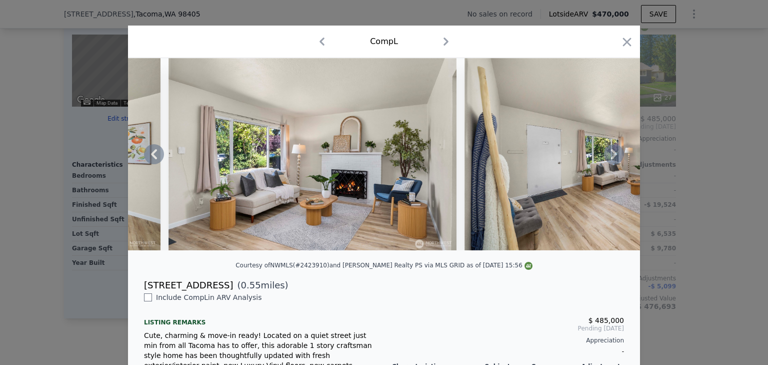
click at [612, 160] on icon at bounding box center [614, 154] width 20 height 20
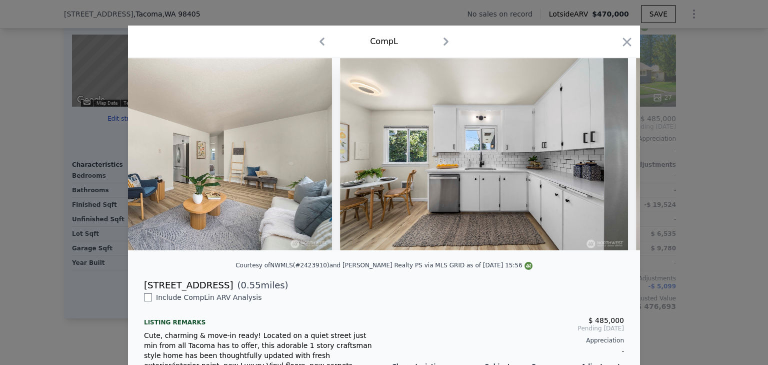
scroll to position [0, 2161]
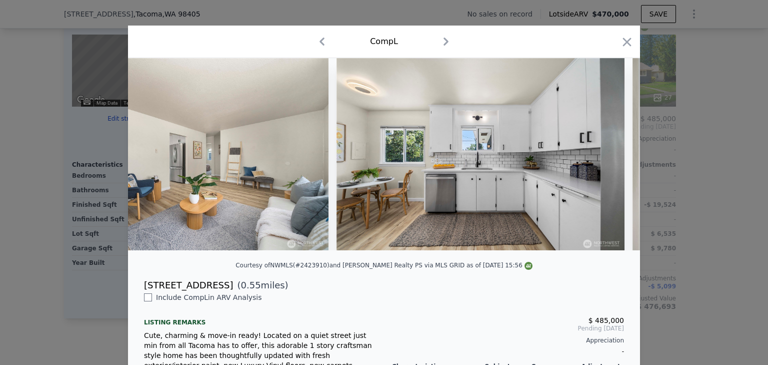
click at [612, 160] on img at bounding box center [481, 154] width 288 height 192
click at [612, 160] on icon at bounding box center [614, 154] width 20 height 20
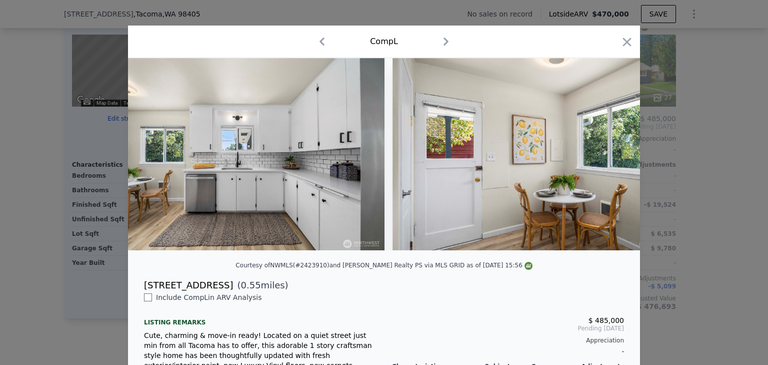
click at [612, 160] on img at bounding box center [537, 154] width 288 height 192
click at [607, 157] on icon at bounding box center [614, 154] width 20 height 20
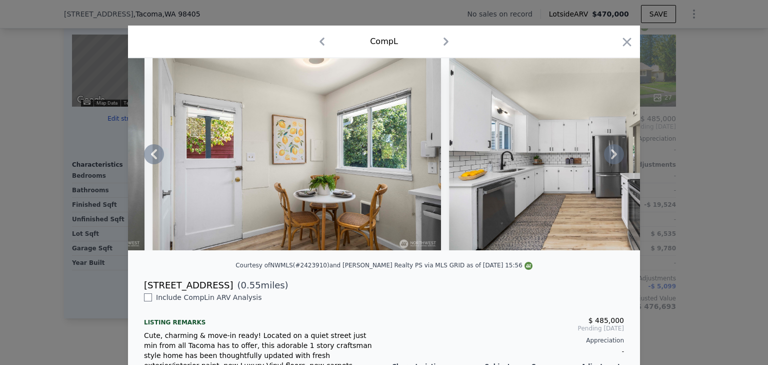
click at [607, 157] on icon at bounding box center [614, 154] width 20 height 20
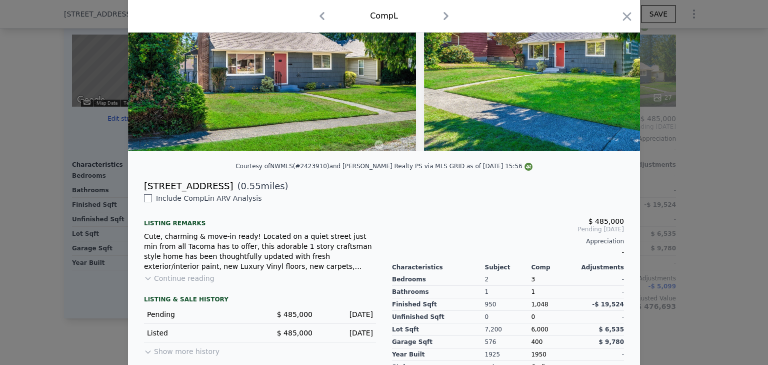
scroll to position [42, 0]
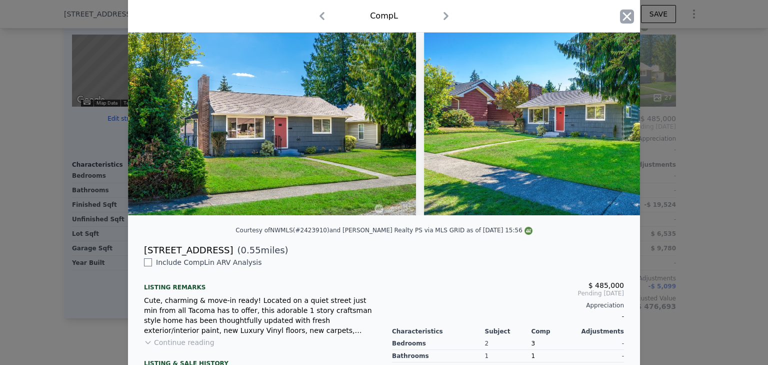
click at [625, 17] on icon "button" at bounding box center [627, 17] width 14 height 14
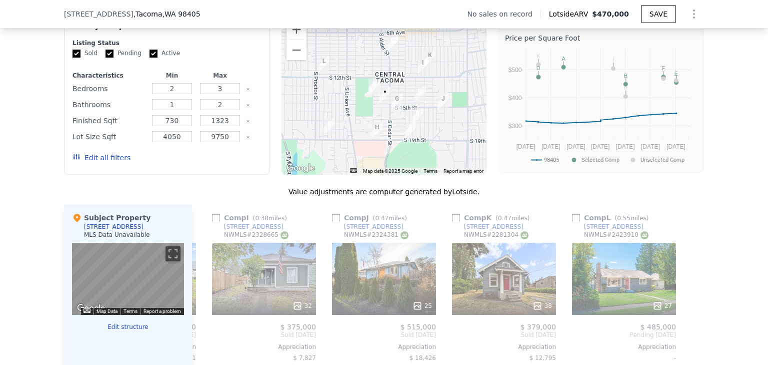
scroll to position [897, 0]
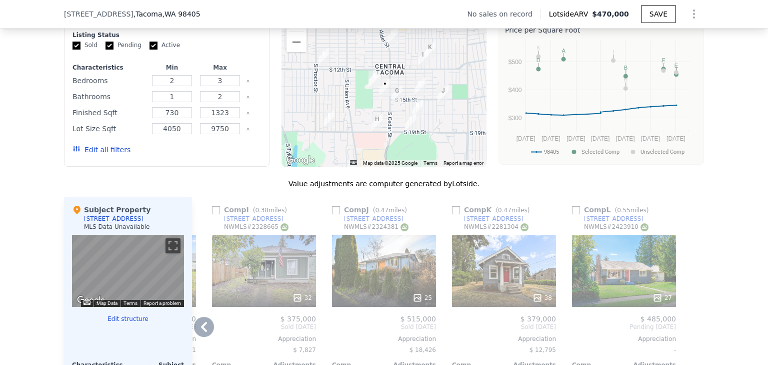
click at [605, 279] on div "27" at bounding box center [624, 271] width 104 height 72
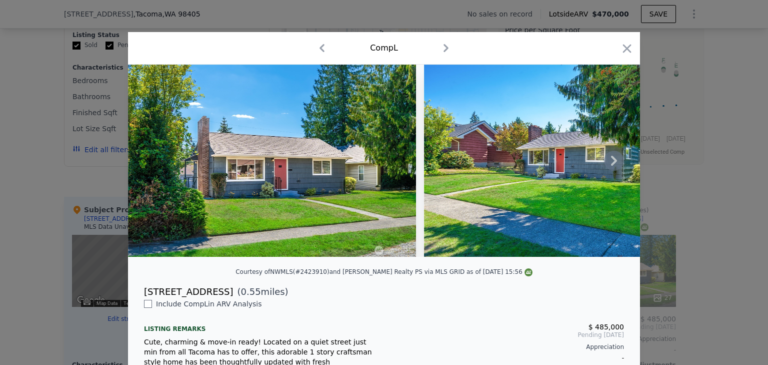
click at [610, 164] on icon at bounding box center [614, 161] width 20 height 20
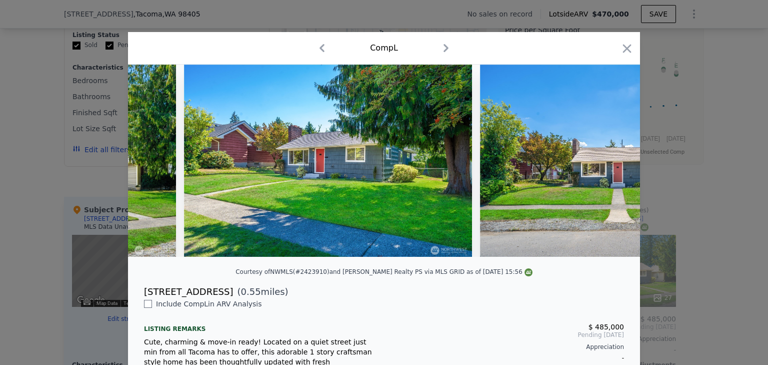
click at [610, 164] on img at bounding box center [624, 161] width 288 height 192
click at [610, 164] on icon at bounding box center [614, 161] width 20 height 20
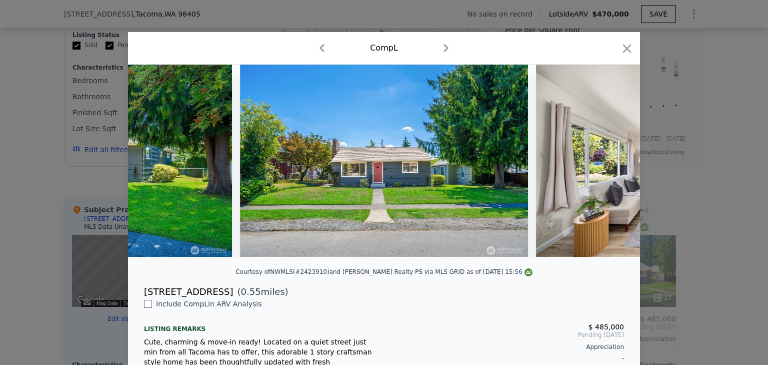
click at [610, 164] on img at bounding box center [680, 161] width 288 height 192
click at [610, 164] on icon at bounding box center [614, 161] width 20 height 20
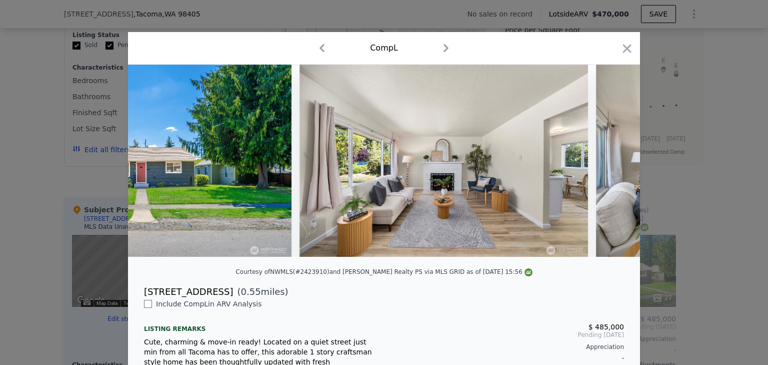
scroll to position [0, 720]
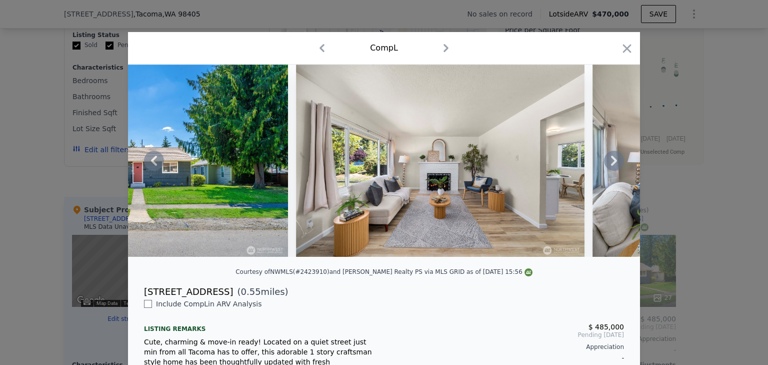
click at [610, 164] on icon at bounding box center [614, 161] width 20 height 20
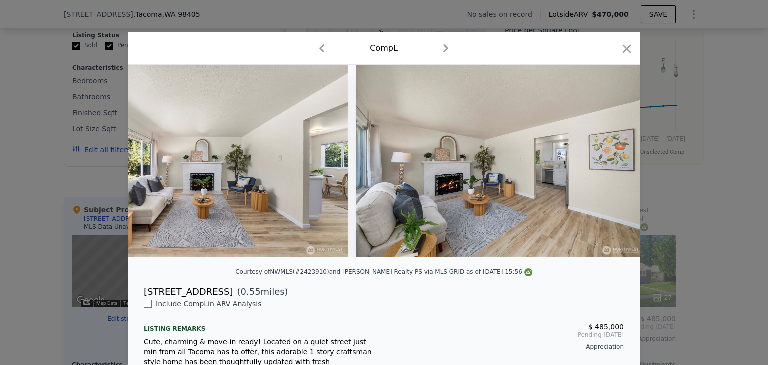
scroll to position [0, 961]
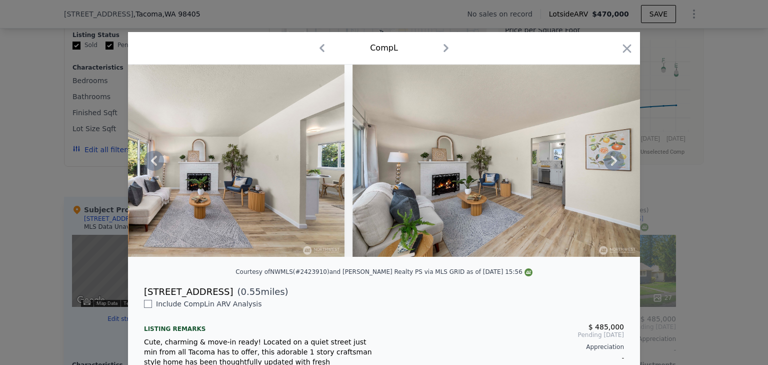
click at [610, 164] on icon at bounding box center [614, 161] width 20 height 20
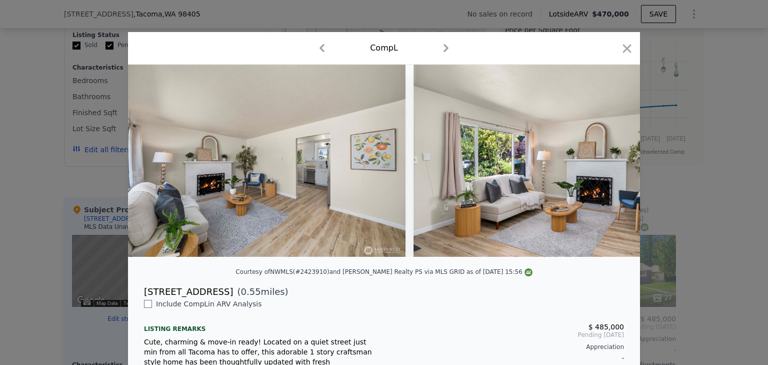
scroll to position [0, 1201]
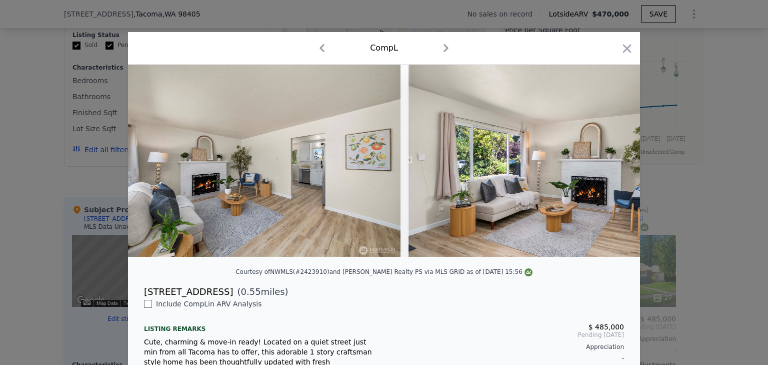
click at [610, 164] on div at bounding box center [384, 161] width 512 height 192
click at [610, 164] on icon at bounding box center [614, 161] width 20 height 20
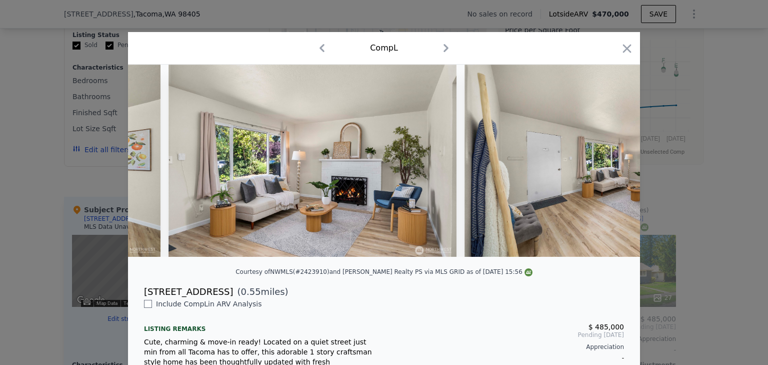
click at [610, 164] on img at bounding box center [609, 161] width 288 height 192
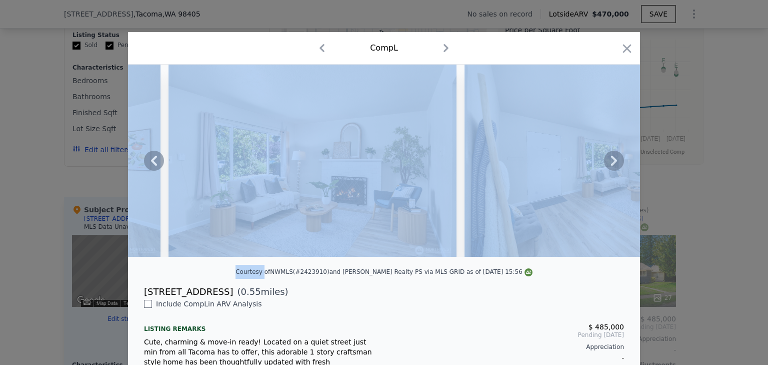
click at [610, 164] on icon at bounding box center [614, 161] width 20 height 20
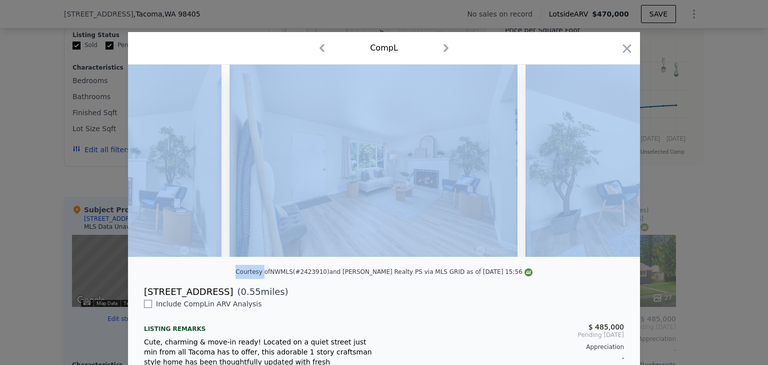
scroll to position [0, 1681]
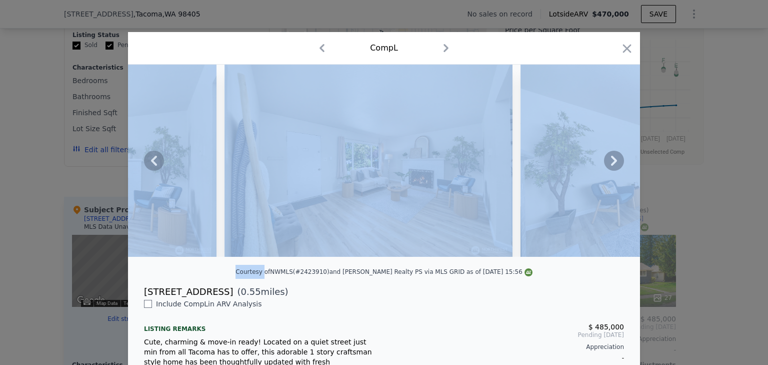
click at [590, 167] on img at bounding box center [665, 161] width 288 height 192
click at [551, 45] on div "Comp L" at bounding box center [384, 48] width 496 height 16
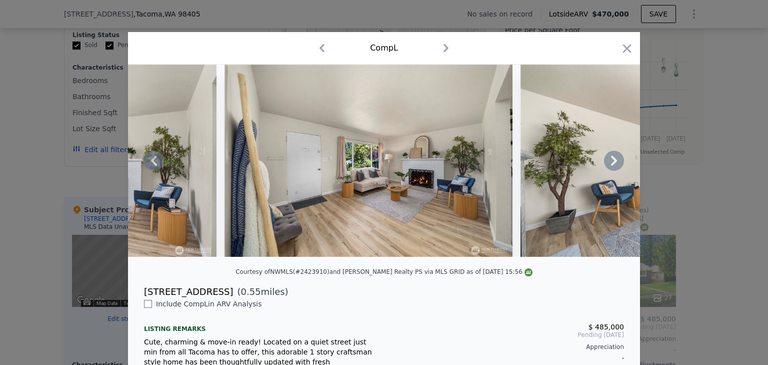
click at [615, 159] on icon at bounding box center [614, 161] width 20 height 20
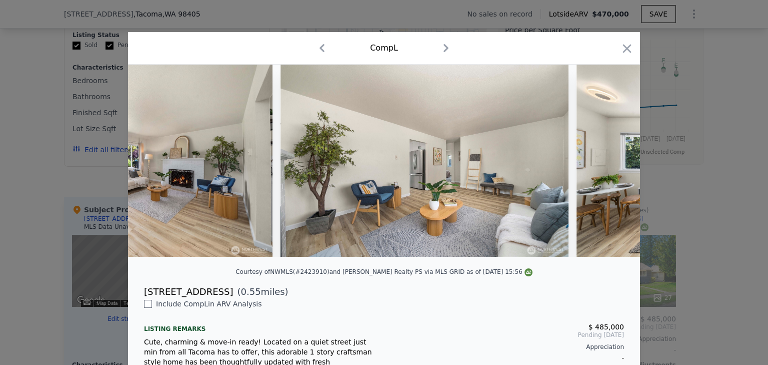
click at [615, 159] on img at bounding box center [721, 161] width 288 height 192
click at [615, 159] on icon at bounding box center [614, 161] width 20 height 20
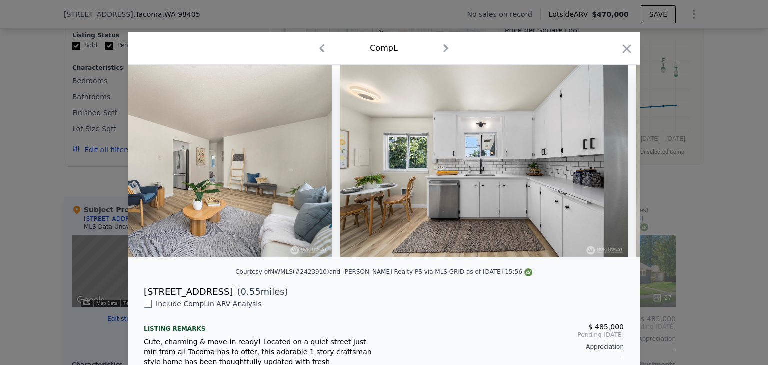
scroll to position [0, 2161]
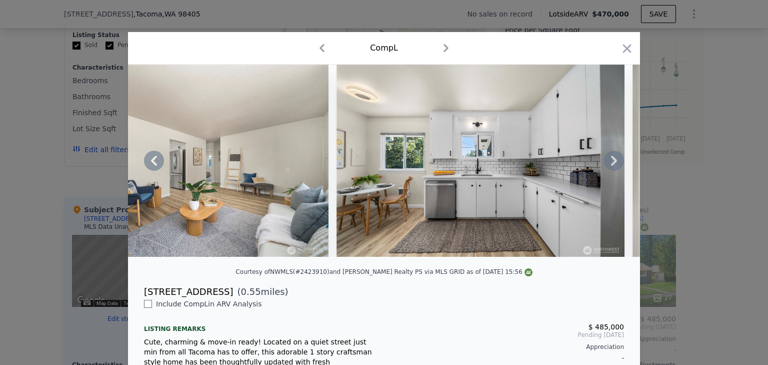
click at [611, 163] on icon at bounding box center [614, 161] width 6 height 10
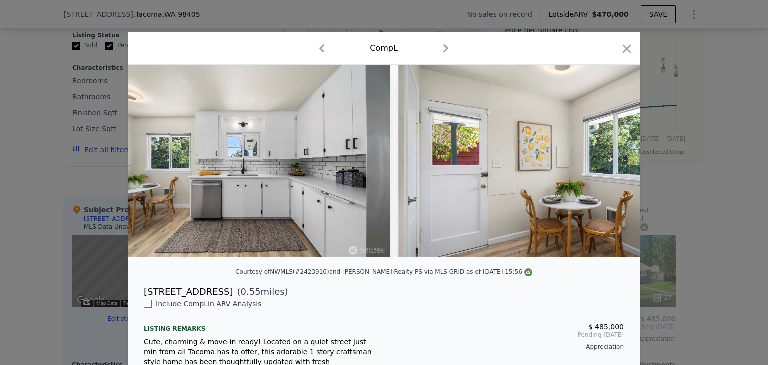
scroll to position [0, 2402]
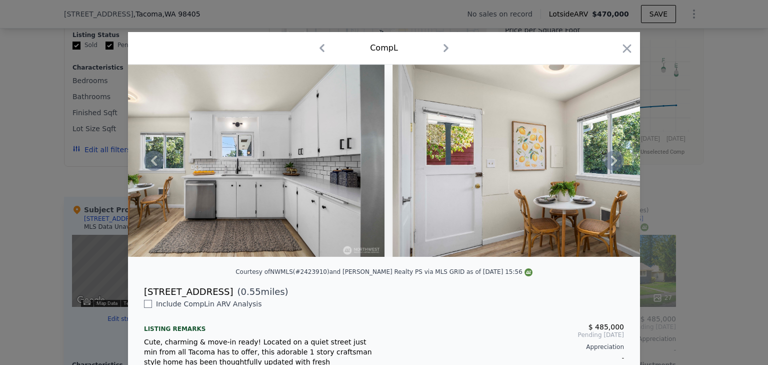
click at [610, 165] on icon at bounding box center [614, 161] width 20 height 20
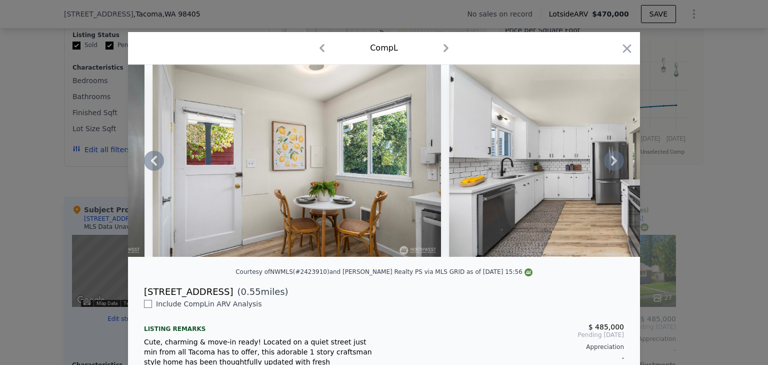
click at [610, 165] on icon at bounding box center [614, 161] width 20 height 20
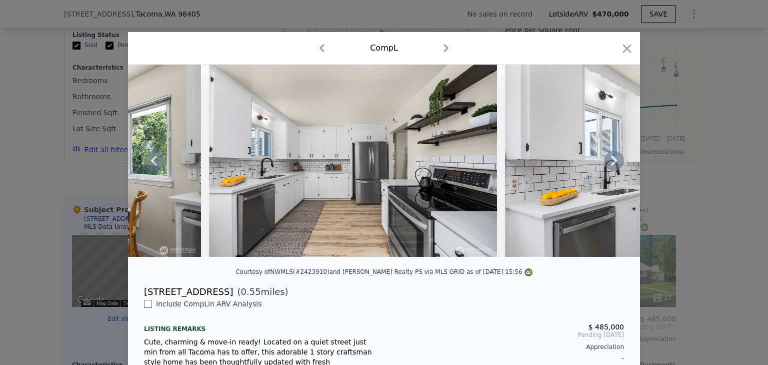
click at [610, 165] on icon at bounding box center [614, 161] width 20 height 20
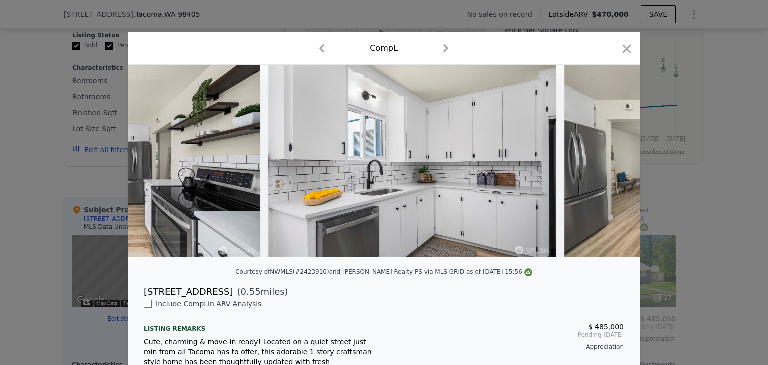
scroll to position [0, 3122]
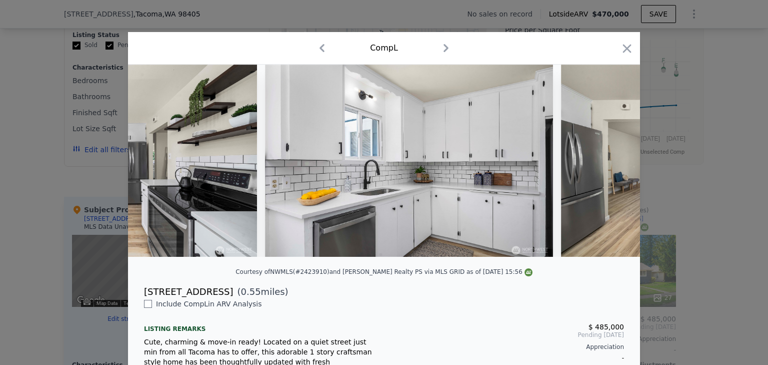
click at [610, 165] on div at bounding box center [384, 161] width 512 height 192
click at [610, 165] on icon at bounding box center [614, 161] width 20 height 20
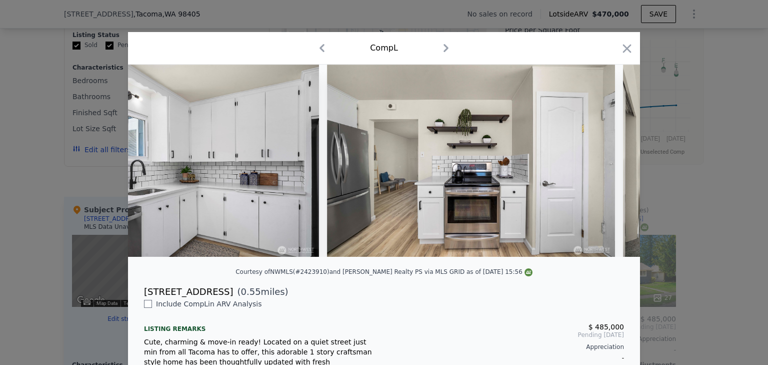
scroll to position [0, 3362]
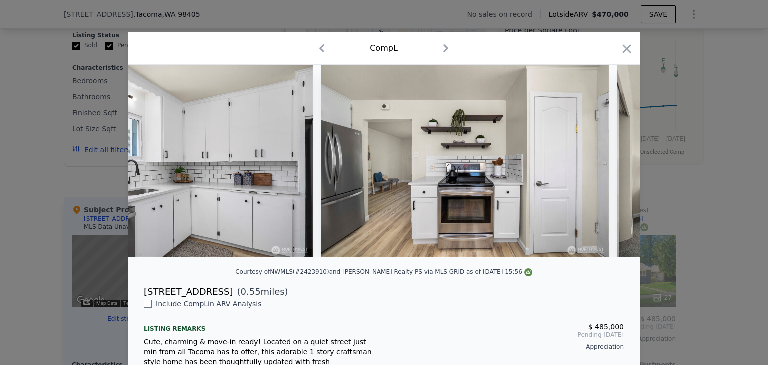
click at [610, 165] on div at bounding box center [384, 161] width 512 height 192
click at [611, 162] on icon at bounding box center [614, 161] width 6 height 10
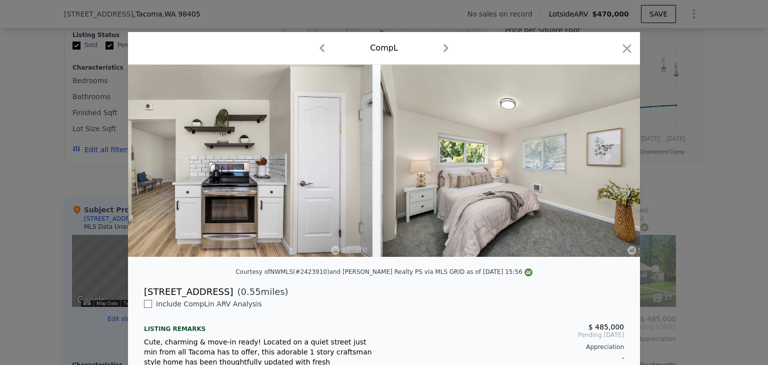
scroll to position [0, 3602]
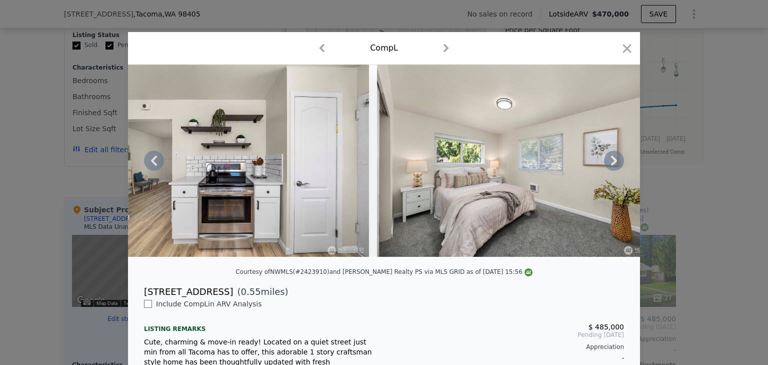
click at [611, 162] on icon at bounding box center [614, 161] width 6 height 10
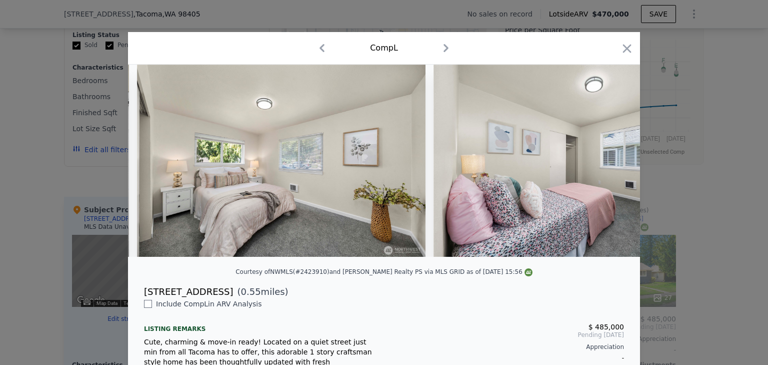
click at [608, 162] on img at bounding box center [578, 161] width 288 height 192
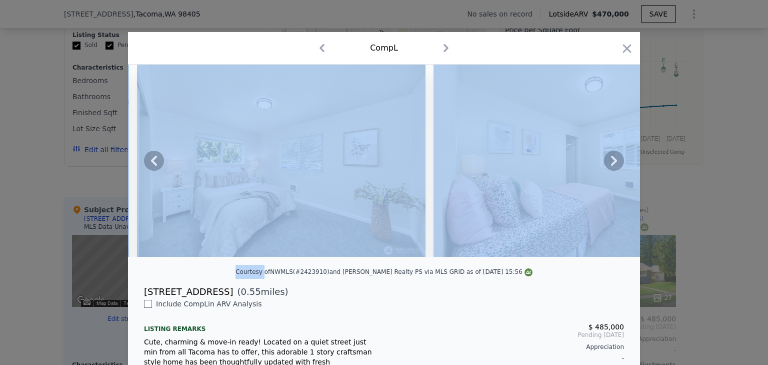
click at [611, 162] on icon at bounding box center [614, 161] width 6 height 10
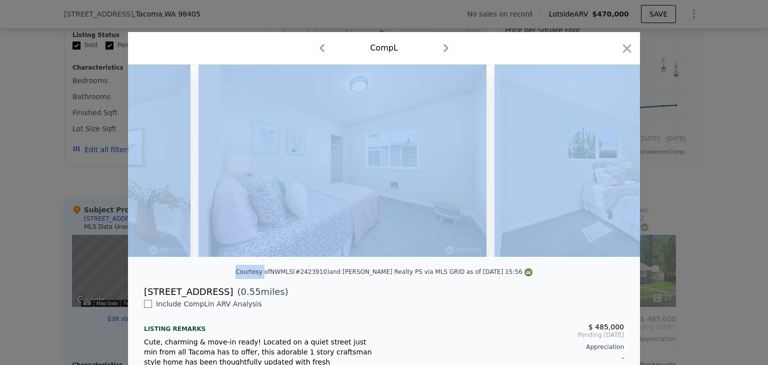
scroll to position [0, 4083]
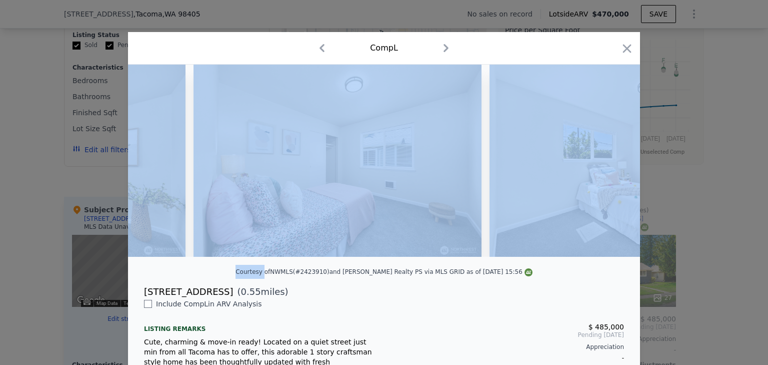
click at [608, 162] on img at bounding box center [634, 161] width 288 height 192
click at [558, 47] on div "Comp L" at bounding box center [384, 48] width 496 height 16
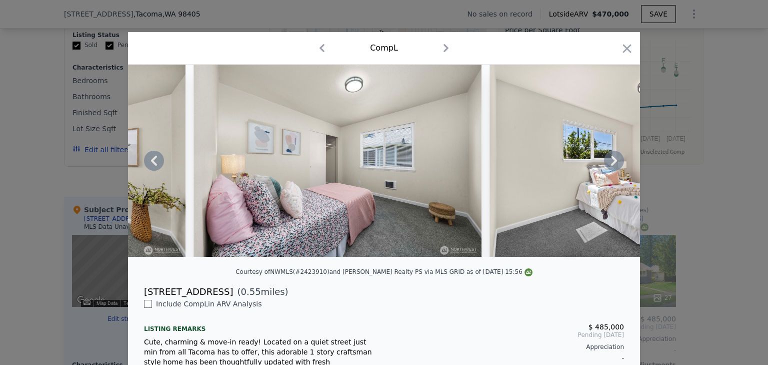
drag, startPoint x: 625, startPoint y: 48, endPoint x: 708, endPoint y: 134, distance: 119.6
click at [625, 48] on icon "button" at bounding box center [627, 49] width 14 height 14
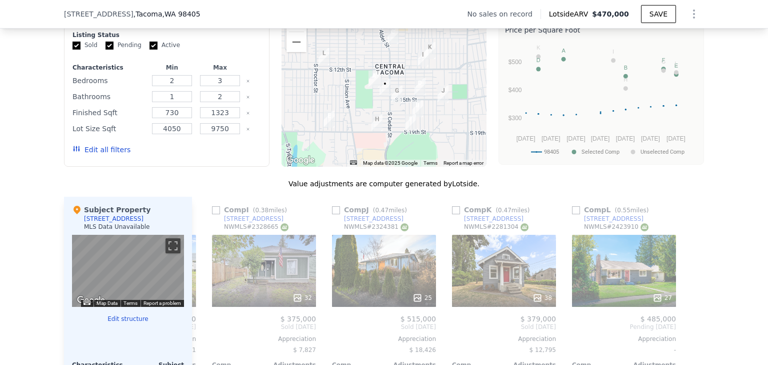
click at [736, 186] on div "We found 12 sales that match your search Filters Map Prices Modify Comp Filters…" at bounding box center [384, 254] width 768 height 564
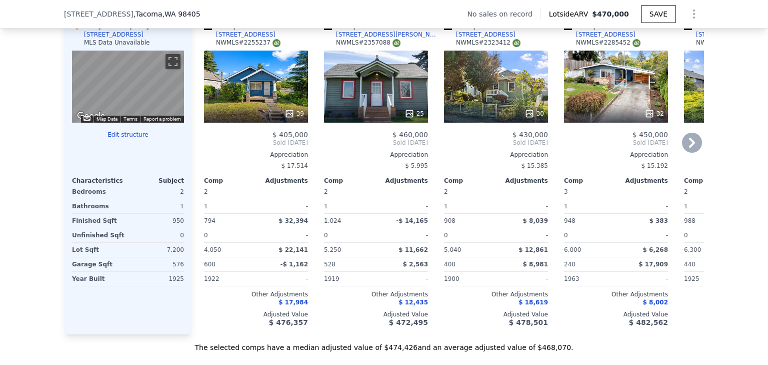
scroll to position [1074, 0]
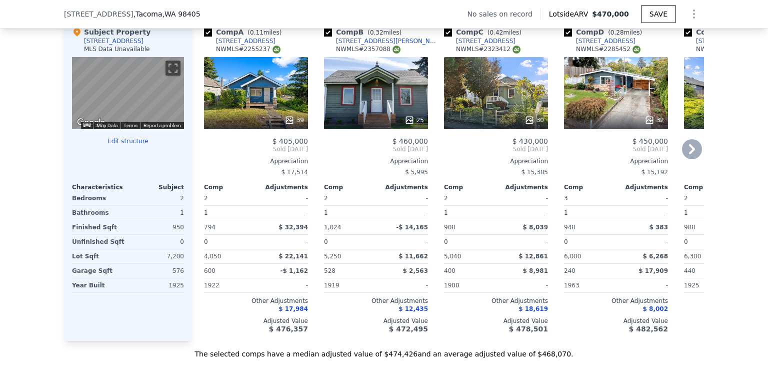
click at [272, 95] on div "39" at bounding box center [256, 93] width 104 height 72
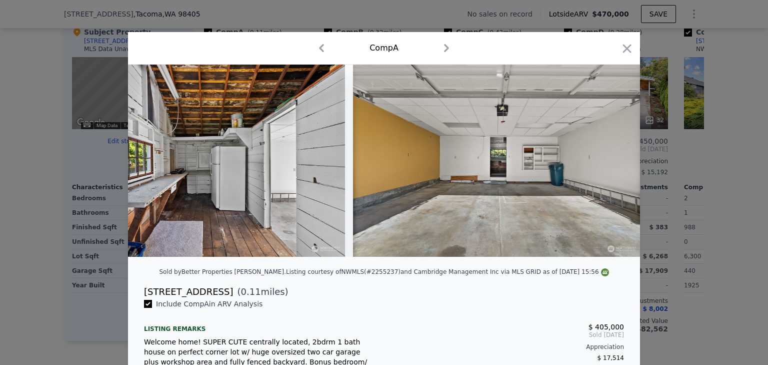
scroll to position [0, 10251]
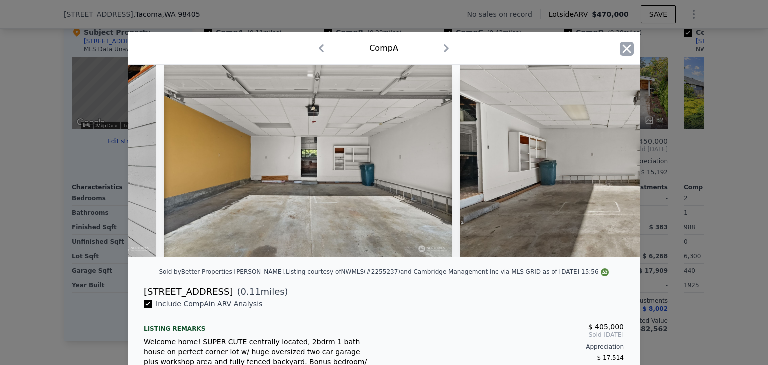
click at [623, 52] on icon "button" at bounding box center [627, 48] width 9 height 9
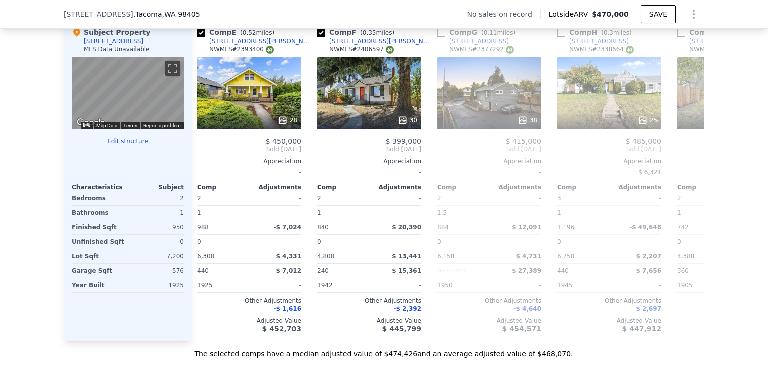
scroll to position [0, 472]
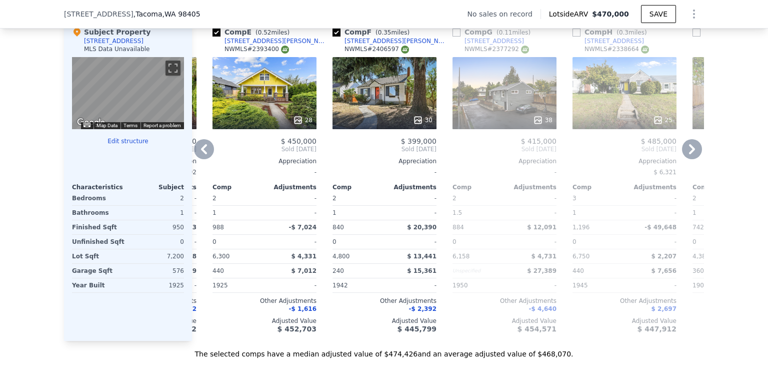
click at [371, 105] on div "30" at bounding box center [385, 93] width 104 height 72
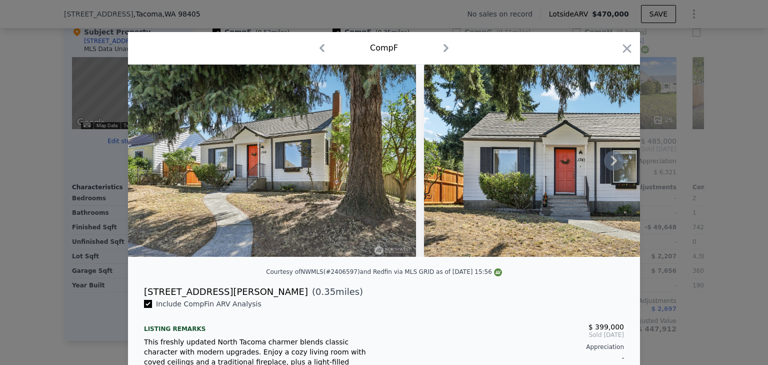
click at [613, 165] on icon at bounding box center [614, 161] width 6 height 10
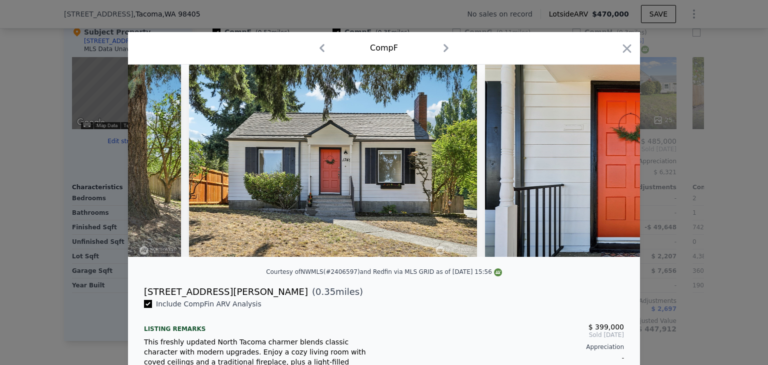
click at [613, 165] on img at bounding box center [629, 161] width 288 height 192
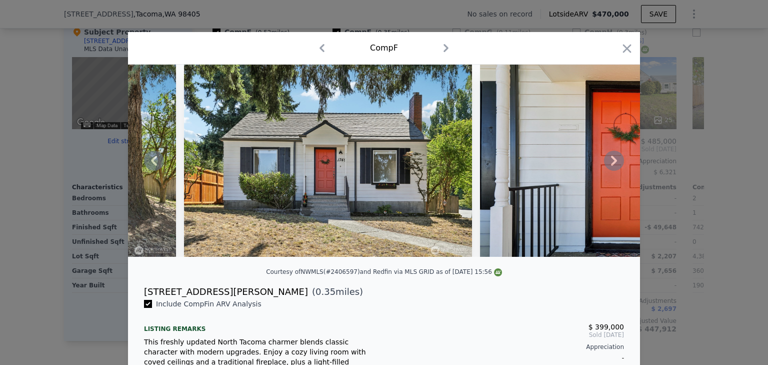
click at [604, 164] on icon at bounding box center [614, 161] width 20 height 20
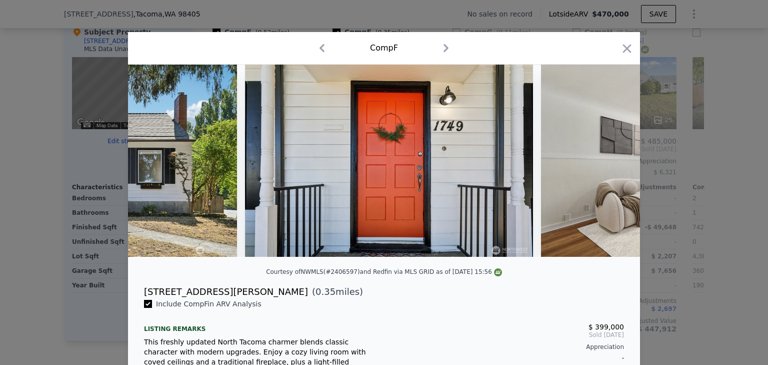
scroll to position [0, 480]
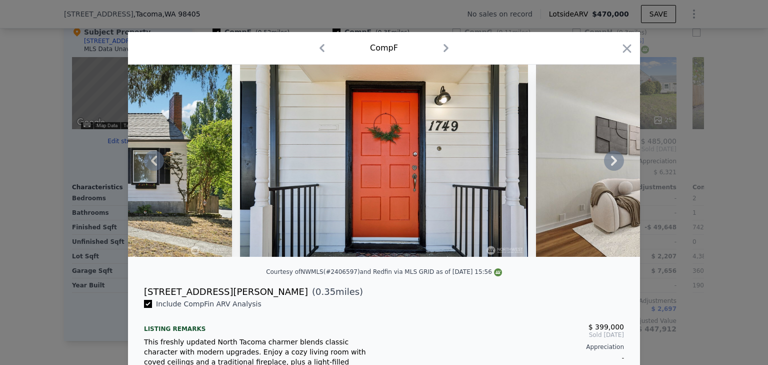
click at [615, 162] on icon at bounding box center [614, 161] width 20 height 20
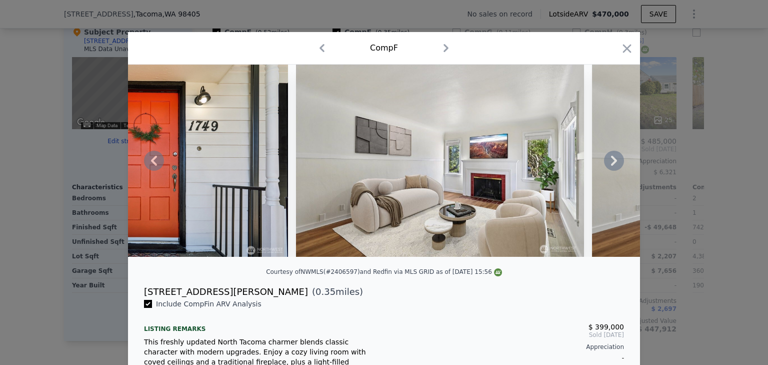
click at [606, 163] on icon at bounding box center [614, 161] width 20 height 20
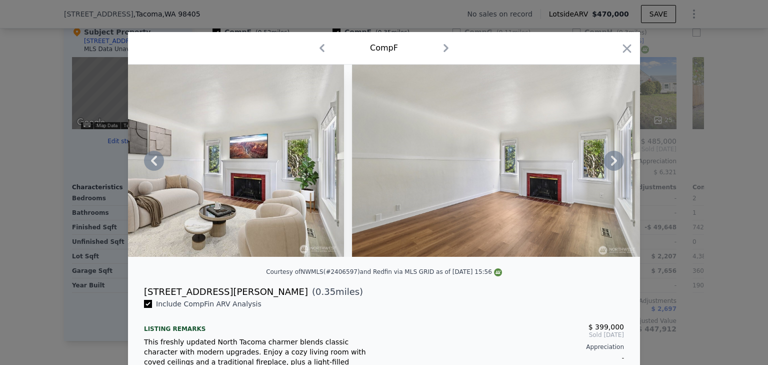
click at [611, 166] on icon at bounding box center [614, 161] width 6 height 10
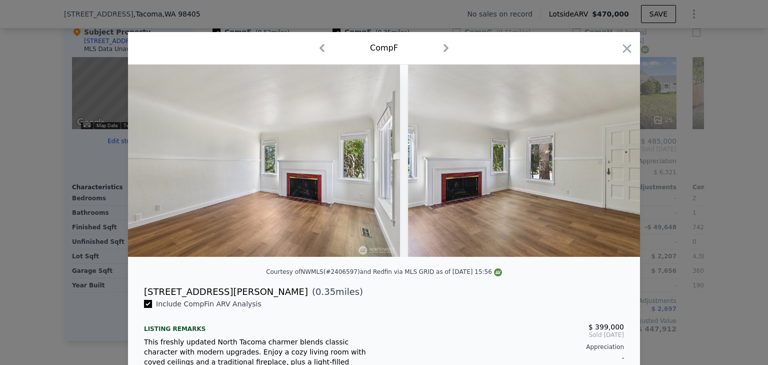
click at [609, 166] on img at bounding box center [552, 161] width 288 height 192
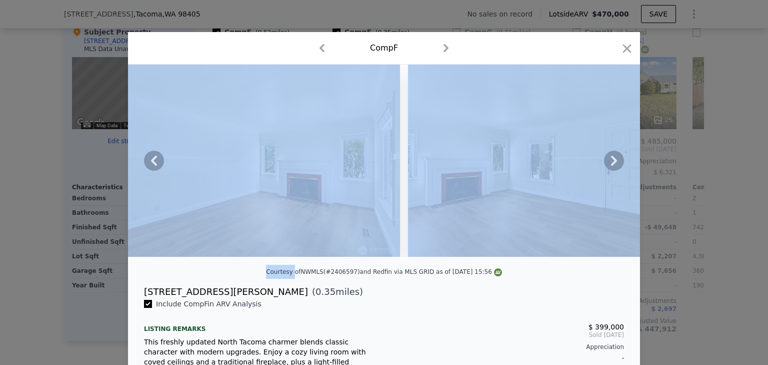
click at [611, 166] on icon at bounding box center [614, 161] width 6 height 10
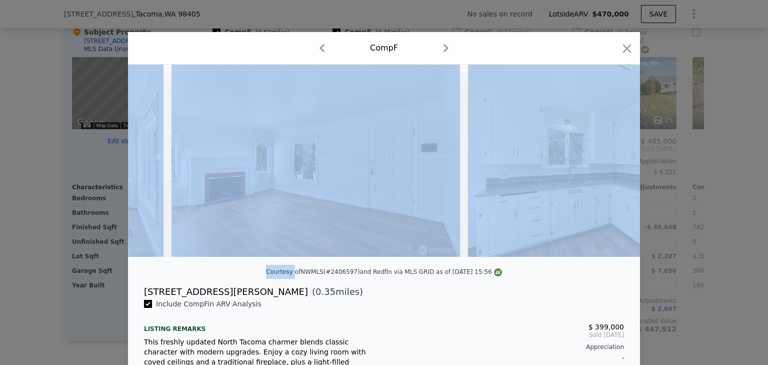
scroll to position [0, 1441]
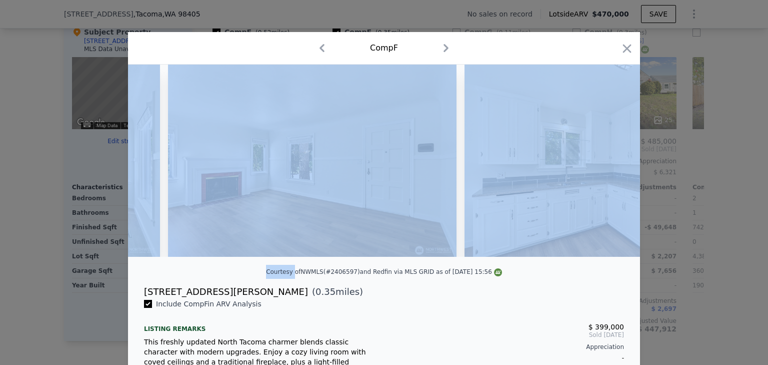
click at [609, 166] on img at bounding box center [609, 161] width 288 height 192
click at [562, 161] on img at bounding box center [609, 161] width 288 height 192
click at [611, 166] on icon at bounding box center [614, 161] width 6 height 10
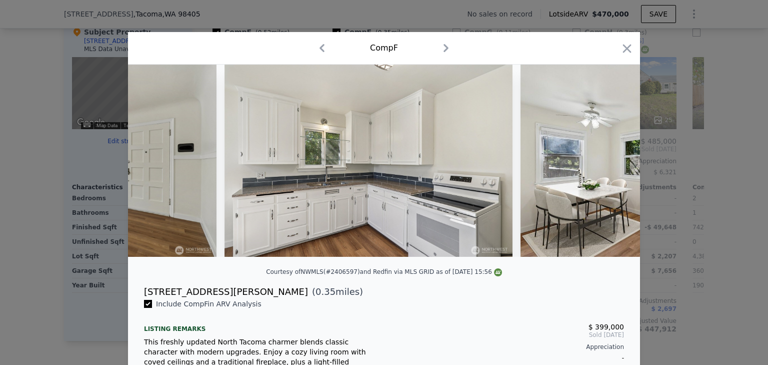
click at [609, 168] on img at bounding box center [665, 161] width 288 height 192
click at [611, 166] on icon at bounding box center [614, 161] width 6 height 10
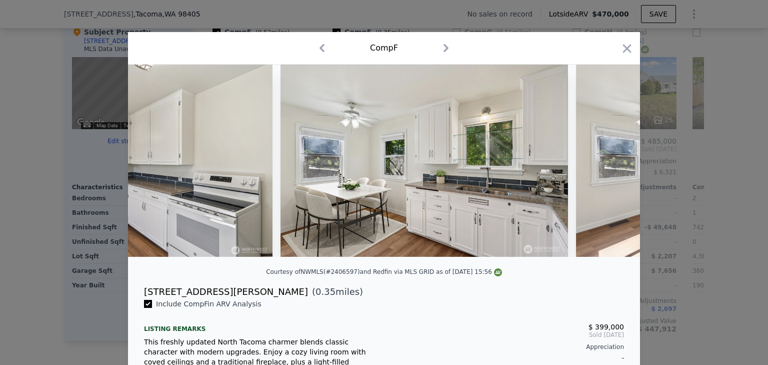
click at [609, 167] on img at bounding box center [720, 161] width 288 height 192
click at [611, 166] on icon at bounding box center [614, 161] width 6 height 10
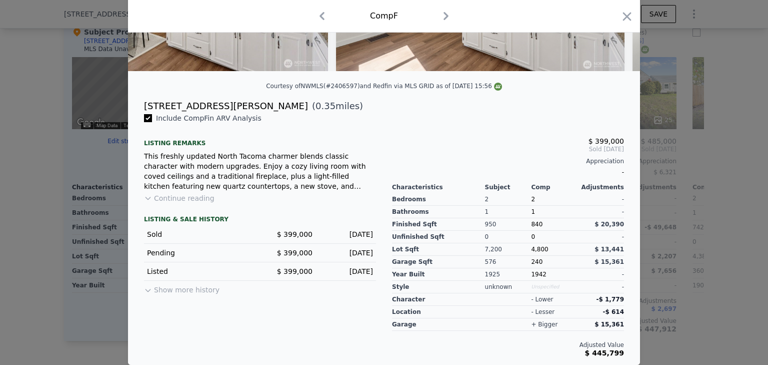
scroll to position [142, 0]
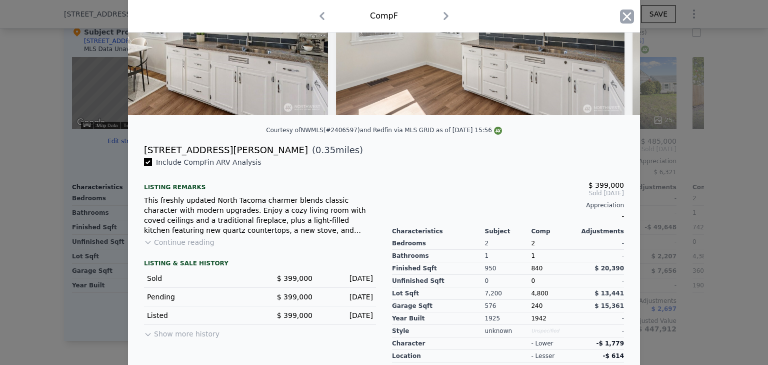
click at [621, 17] on icon "button" at bounding box center [627, 17] width 14 height 14
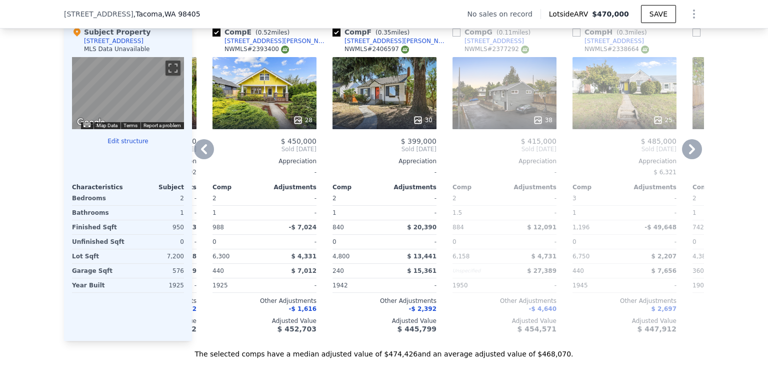
click at [247, 115] on div "28" at bounding box center [265, 93] width 104 height 72
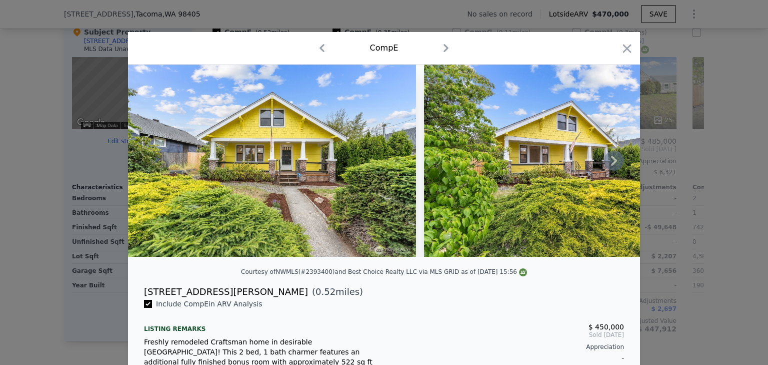
click at [613, 163] on icon at bounding box center [614, 161] width 6 height 10
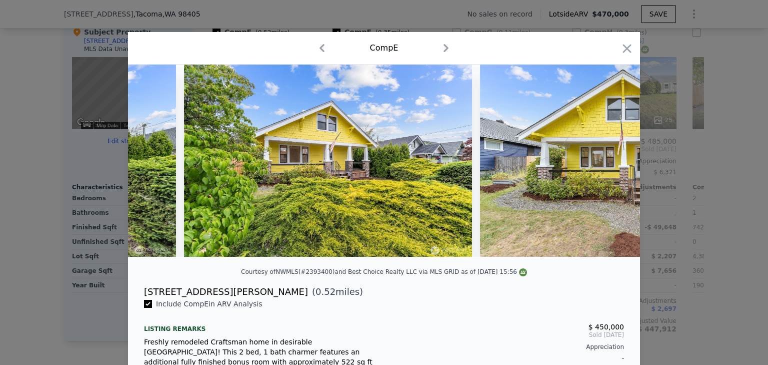
click at [613, 163] on img at bounding box center [624, 161] width 288 height 192
click at [613, 163] on icon at bounding box center [614, 161] width 6 height 10
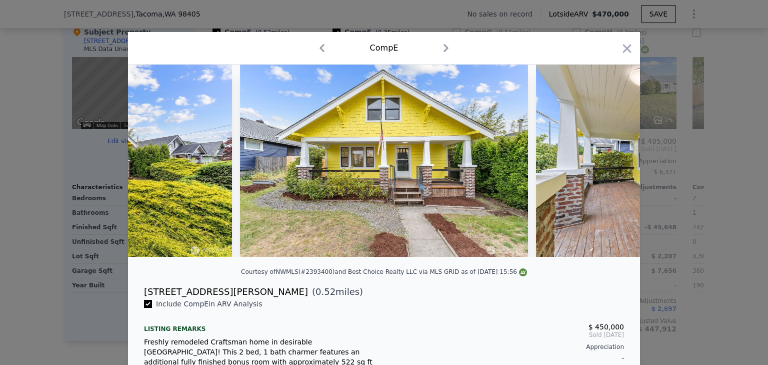
click at [613, 163] on img at bounding box center [680, 161] width 288 height 192
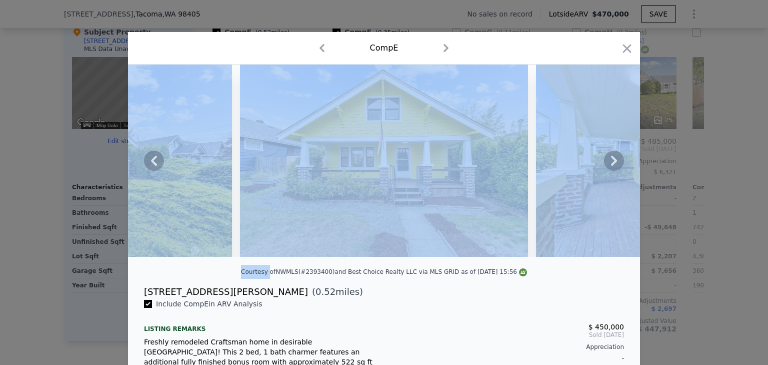
click at [613, 163] on icon at bounding box center [614, 161] width 6 height 10
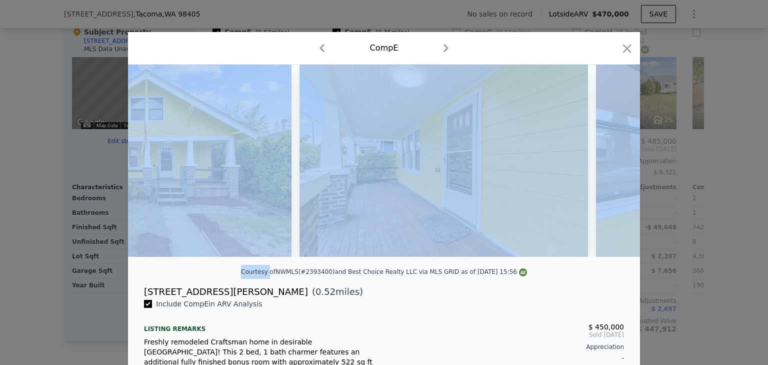
scroll to position [0, 720]
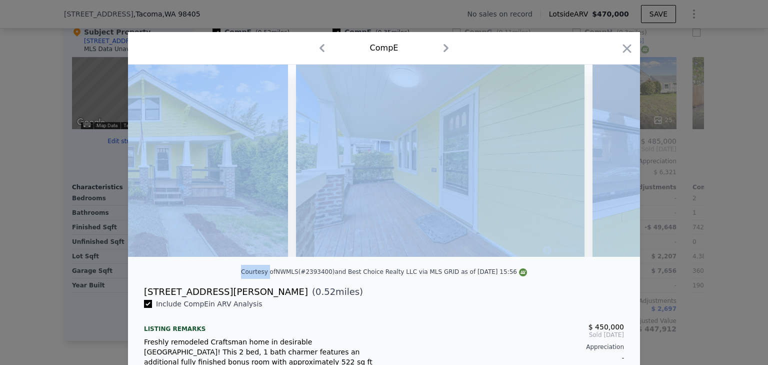
click at [613, 163] on img at bounding box center [737, 161] width 288 height 192
click at [607, 166] on icon at bounding box center [614, 161] width 20 height 20
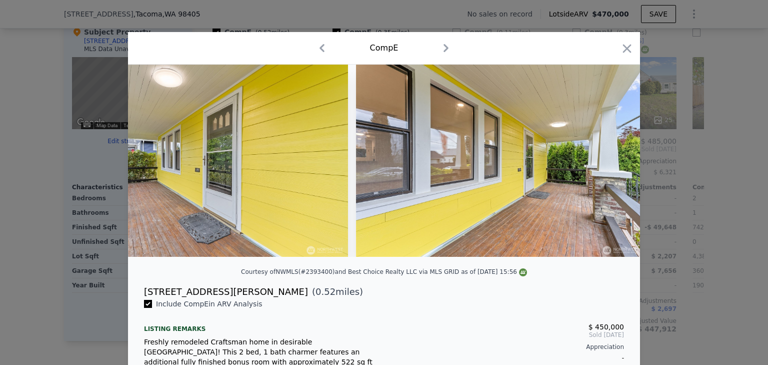
scroll to position [0, 961]
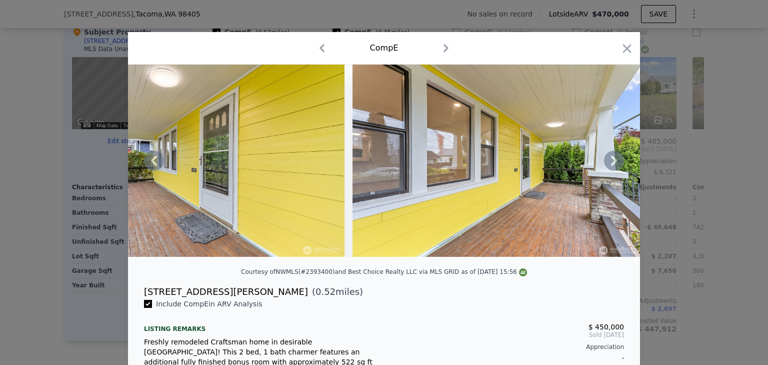
click at [608, 171] on icon at bounding box center [614, 161] width 20 height 20
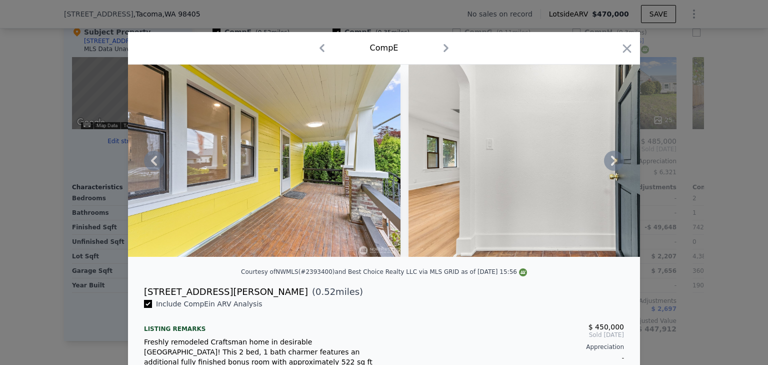
click at [610, 171] on icon at bounding box center [614, 161] width 20 height 20
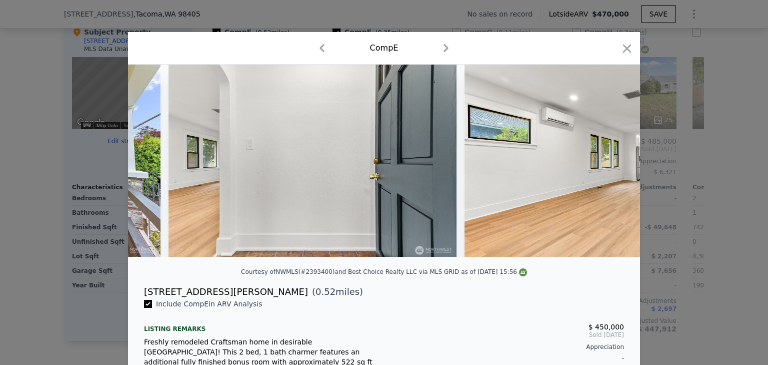
click at [610, 171] on img at bounding box center [609, 161] width 288 height 192
click at [610, 171] on icon at bounding box center [614, 161] width 20 height 20
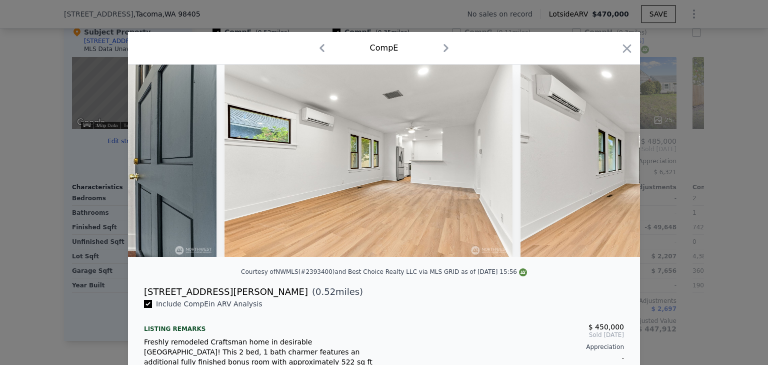
click at [610, 171] on img at bounding box center [665, 161] width 288 height 192
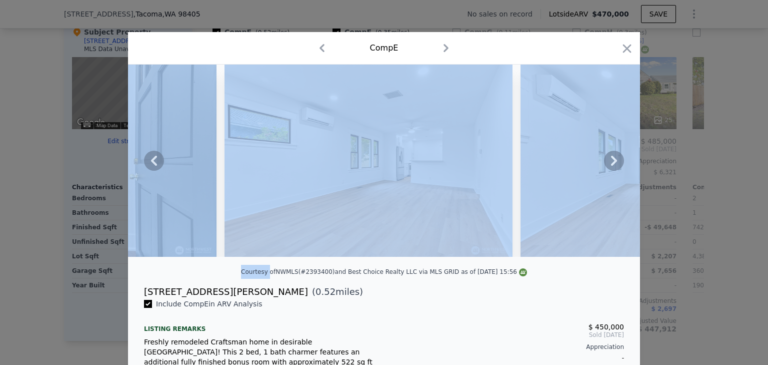
click at [610, 171] on icon at bounding box center [614, 161] width 20 height 20
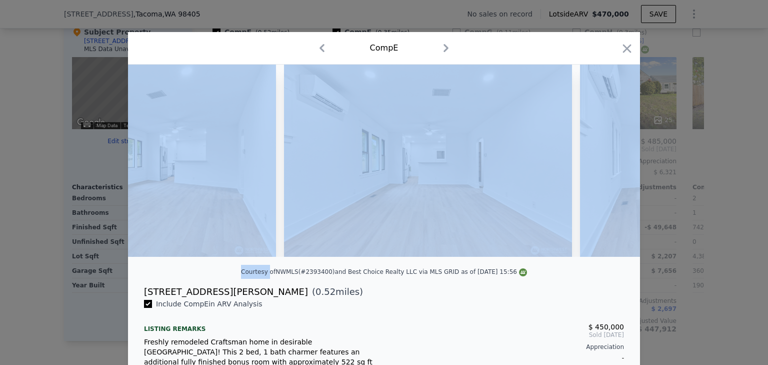
scroll to position [0, 1921]
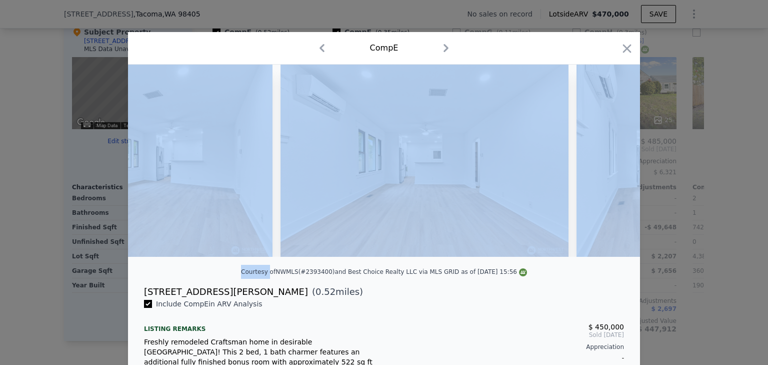
click at [609, 172] on img at bounding box center [721, 161] width 288 height 192
click at [603, 151] on img at bounding box center [721, 161] width 288 height 192
click at [614, 164] on icon at bounding box center [614, 161] width 20 height 20
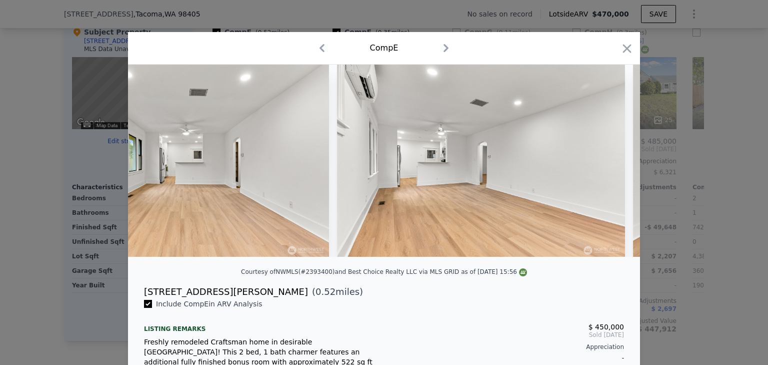
scroll to position [0, 2161]
click at [614, 164] on icon at bounding box center [614, 161] width 20 height 20
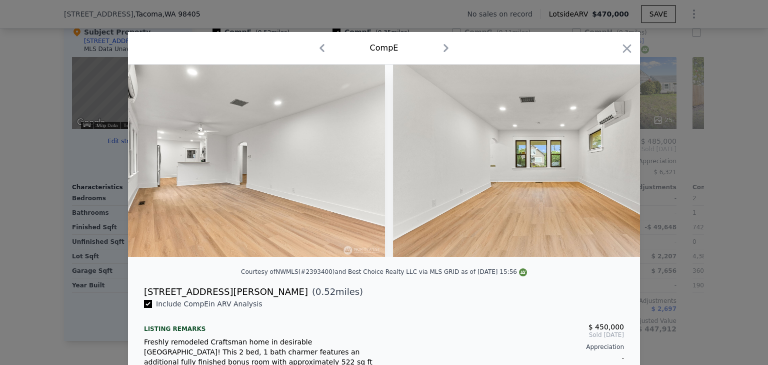
scroll to position [0, 2402]
click at [605, 163] on icon at bounding box center [614, 161] width 20 height 20
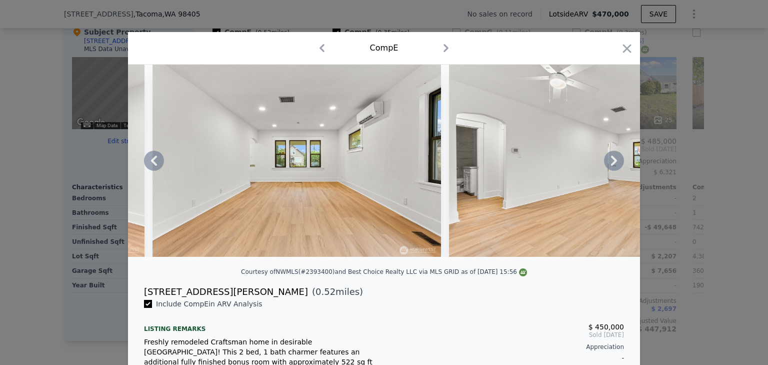
click at [605, 163] on icon at bounding box center [614, 161] width 20 height 20
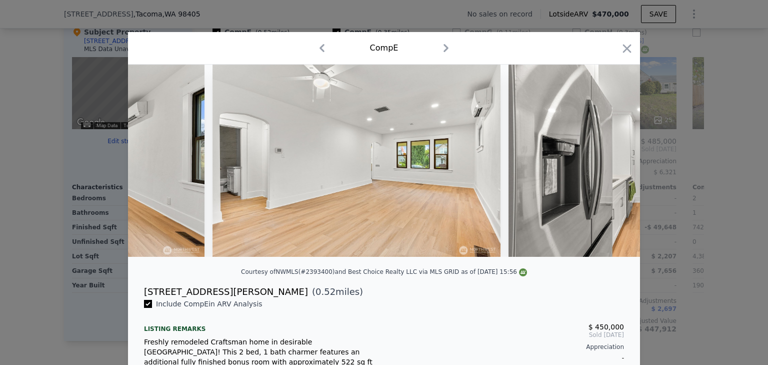
scroll to position [0, 2882]
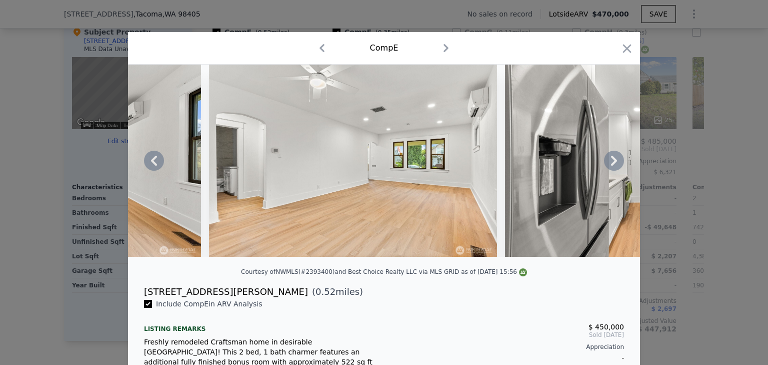
click at [604, 161] on icon at bounding box center [614, 161] width 20 height 20
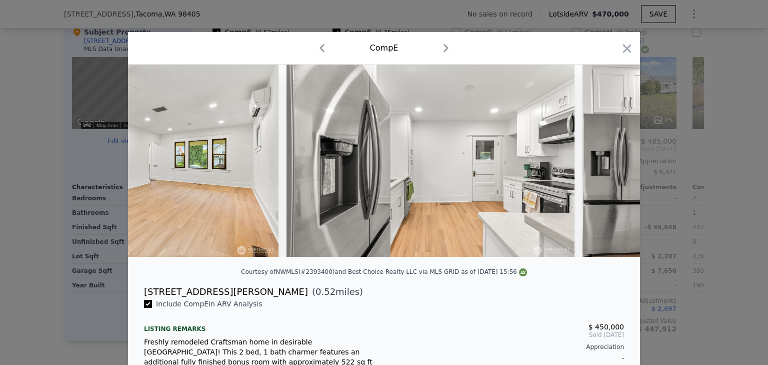
scroll to position [0, 3122]
